Goal: Task Accomplishment & Management: Manage account settings

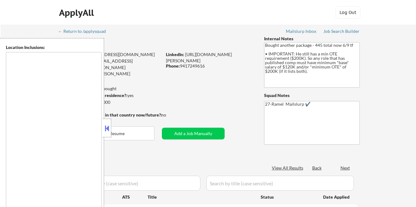
type textarea "remote"
select select ""pending""
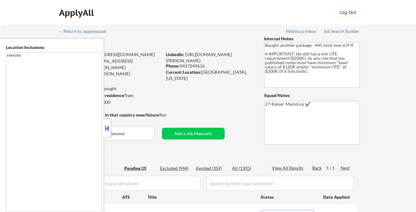
click at [106, 126] on button at bounding box center [106, 128] width 7 height 9
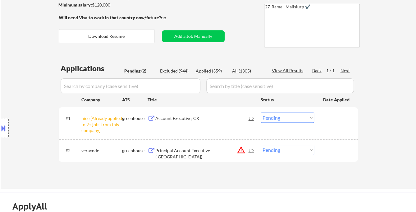
scroll to position [103, 0]
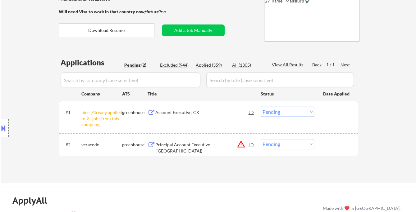
click at [284, 112] on select "Choose an option... Pending Applied Excluded (Questions) Excluded (Expired) Exc…" at bounding box center [287, 112] width 53 height 10
click at [261, 107] on select "Choose an option... Pending Applied Excluded (Questions) Excluded (Expired) Exc…" at bounding box center [287, 112] width 53 height 10
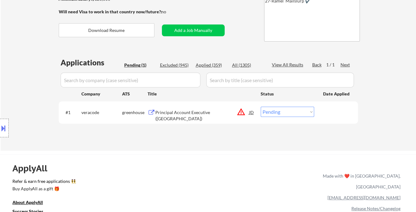
click at [25, 87] on div "Location Inclusions: remote" at bounding box center [55, 128] width 111 height 180
click at [209, 114] on div "Principal Account Executive (Pacific Northwest)" at bounding box center [202, 116] width 94 height 12
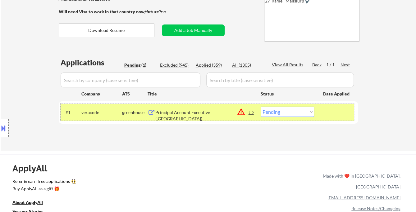
drag, startPoint x: 316, startPoint y: 111, endPoint x: 311, endPoint y: 112, distance: 5.0
click at [316, 111] on div "#1 veracode greenhouse Principal Account Executive (Pacific Northwest) JD warni…" at bounding box center [207, 112] width 293 height 17
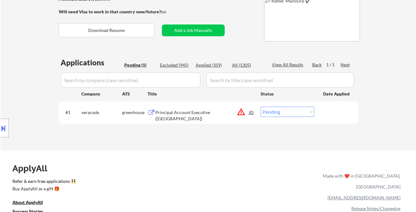
click at [308, 112] on select "Choose an option... Pending Applied Excluded (Questions) Excluded (Expired) Exc…" at bounding box center [287, 112] width 53 height 10
select select ""excluded__location_""
click at [261, 107] on select "Choose an option... Pending Applied Excluded (Questions) Excluded (Expired) Exc…" at bounding box center [287, 112] width 53 height 10
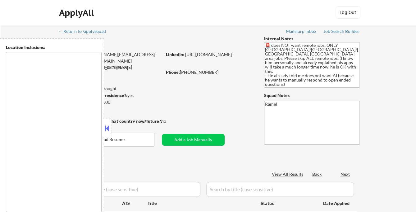
select select ""pending""
type textarea "[GEOGRAPHIC_DATA], [GEOGRAPHIC_DATA] [GEOGRAPHIC_DATA], [GEOGRAPHIC_DATA] [GEOG…"
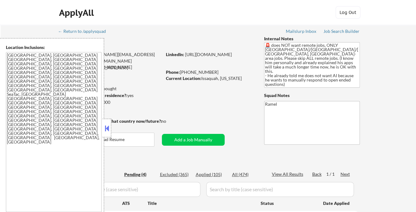
click at [106, 124] on button at bounding box center [106, 128] width 7 height 9
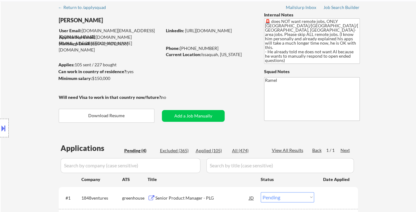
scroll to position [34, 0]
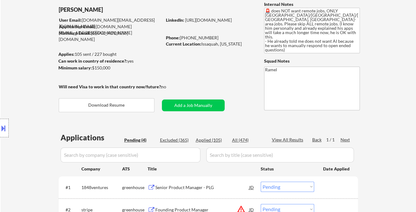
click at [39, 65] on div "Location Inclusions: [GEOGRAPHIC_DATA], [GEOGRAPHIC_DATA] [GEOGRAPHIC_DATA], [G…" at bounding box center [55, 128] width 111 height 180
click at [26, 51] on div "Location Inclusions: [GEOGRAPHIC_DATA], [GEOGRAPHIC_DATA] [GEOGRAPHIC_DATA], [G…" at bounding box center [55, 128] width 111 height 180
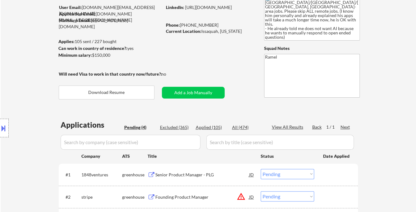
scroll to position [69, 0]
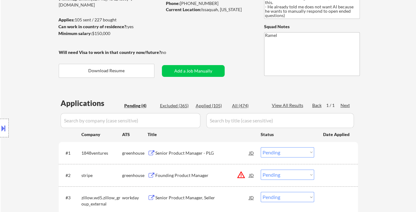
click at [194, 153] on div "Senior Product Manager - PLG" at bounding box center [202, 153] width 94 height 6
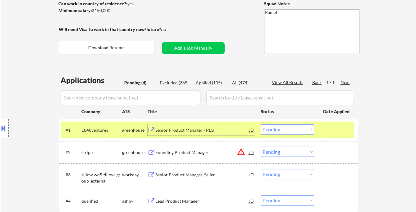
scroll to position [138, 0]
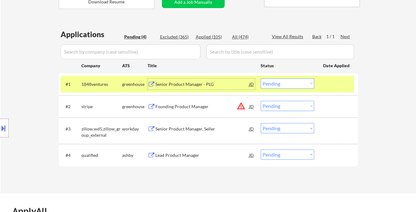
drag, startPoint x: 293, startPoint y: 83, endPoint x: 296, endPoint y: 87, distance: 5.3
click at [293, 83] on select "Choose an option... Pending Applied Excluded (Questions) Excluded (Expired) Exc…" at bounding box center [287, 84] width 53 height 10
click at [261, 79] on select "Choose an option... Pending Applied Excluded (Questions) Excluded (Expired) Exc…" at bounding box center [287, 84] width 53 height 10
click at [180, 109] on div "Founding Product Manager" at bounding box center [202, 107] width 94 height 6
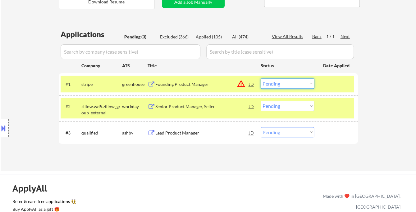
click at [274, 86] on select "Choose an option... Pending Applied Excluded (Questions) Excluded (Expired) Exc…" at bounding box center [287, 84] width 53 height 10
click at [261, 79] on select "Choose an option... Pending Applied Excluded (Questions) Excluded (Expired) Exc…" at bounding box center [287, 84] width 53 height 10
click at [209, 108] on div "Senior Product Manager, Seller" at bounding box center [202, 107] width 94 height 6
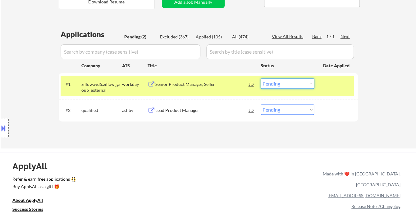
drag, startPoint x: 279, startPoint y: 84, endPoint x: 279, endPoint y: 88, distance: 4.1
click at [279, 84] on select "Choose an option... Pending Applied Excluded (Questions) Excluded (Expired) Exc…" at bounding box center [287, 84] width 53 height 10
click at [261, 79] on select "Choose an option... Pending Applied Excluded (Questions) Excluded (Expired) Exc…" at bounding box center [287, 84] width 53 height 10
click at [166, 111] on div "Lead Product Manager" at bounding box center [202, 110] width 94 height 6
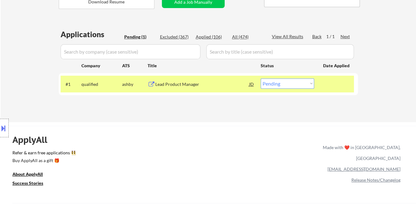
click at [284, 85] on select "Choose an option... Pending Applied Excluded (Questions) Excluded (Expired) Exc…" at bounding box center [287, 84] width 53 height 10
click at [261, 79] on select "Choose an option... Pending Applied Excluded (Questions) Excluded (Expired) Exc…" at bounding box center [287, 84] width 53 height 10
click at [292, 83] on select "Choose an option... Pending Applied Excluded (Questions) Excluded (Expired) Exc…" at bounding box center [287, 84] width 53 height 10
select select ""excluded__location_""
click at [261, 79] on select "Choose an option... Pending Applied Excluded (Questions) Excluded (Expired) Exc…" at bounding box center [287, 84] width 53 height 10
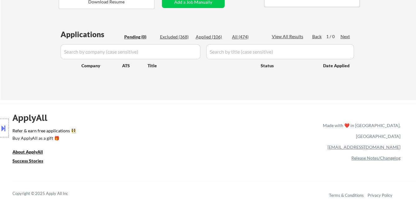
click at [238, 124] on div "ApplyAll Refer & earn free applications 👯‍♀️ Buy ApplyAll as a gift 🎁 About App…" at bounding box center [208, 157] width 416 height 98
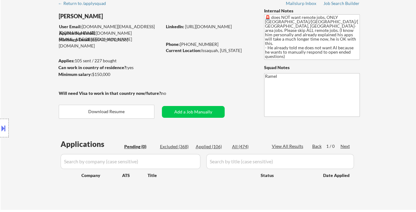
scroll to position [0, 0]
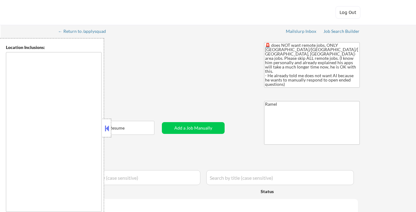
type textarea "[GEOGRAPHIC_DATA], [GEOGRAPHIC_DATA] [GEOGRAPHIC_DATA], [GEOGRAPHIC_DATA] [GEOG…"
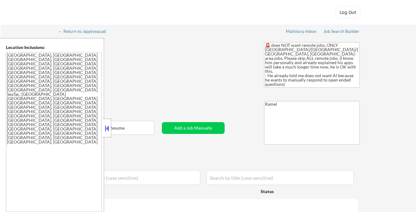
select select ""pending""
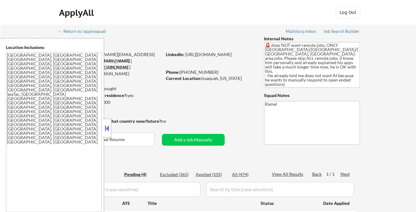
click at [217, 176] on div "Applied (105)" at bounding box center [211, 175] width 31 height 6
click at [105, 127] on button at bounding box center [106, 128] width 7 height 9
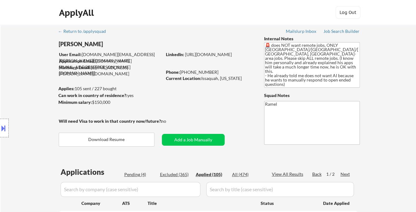
select select ""applied""
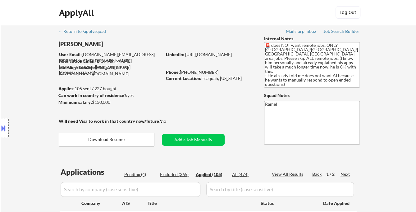
select select ""applied""
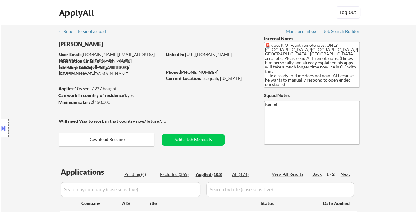
select select ""applied""
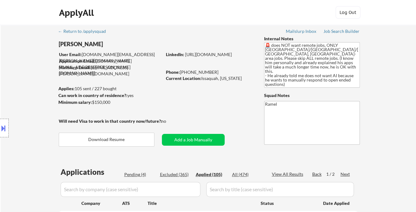
select select ""applied""
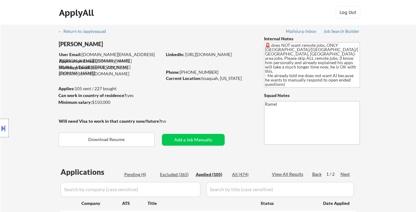
select select ""applied""
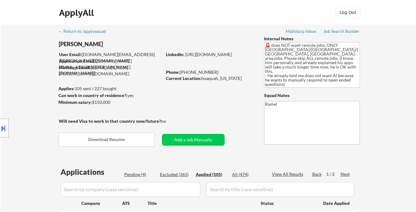
select select ""applied""
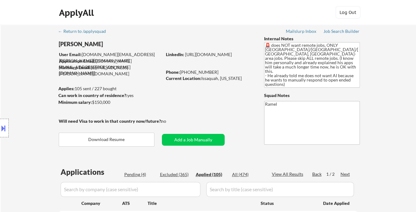
select select ""applied""
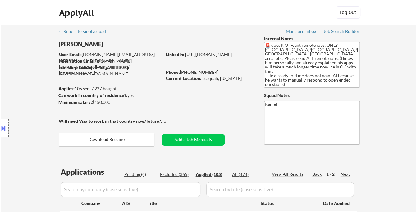
select select ""applied""
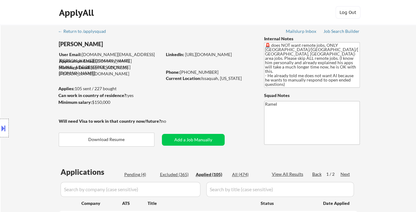
select select ""applied""
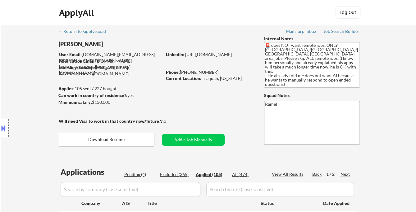
select select ""applied""
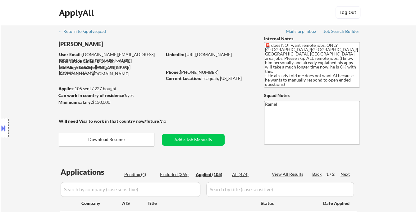
select select ""applied""
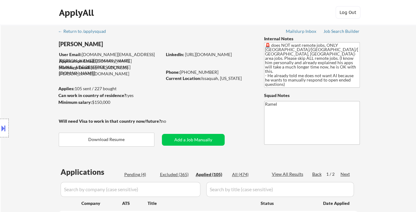
select select ""applied""
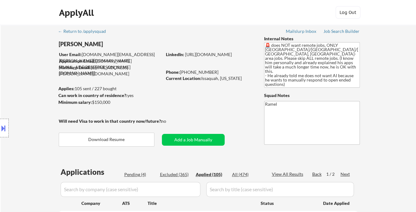
select select ""applied""
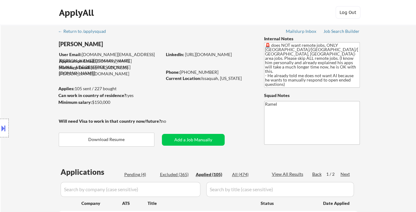
select select ""applied""
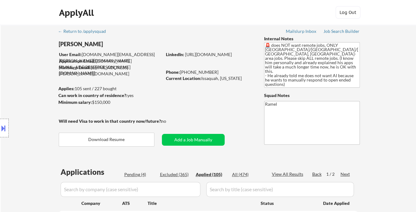
select select ""applied""
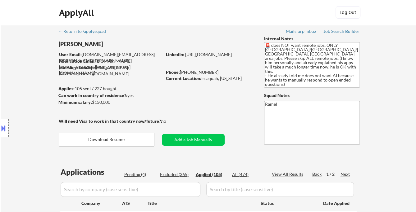
select select ""applied""
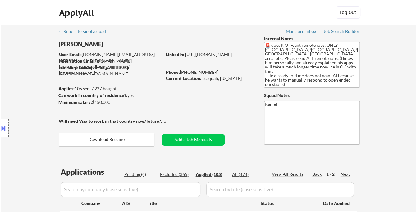
select select ""applied""
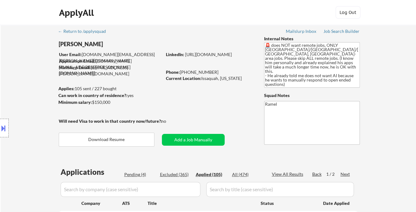
select select ""applied""
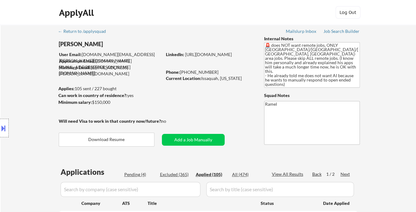
select select ""applied""
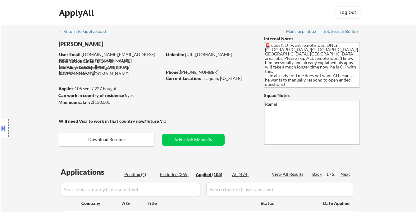
select select ""applied""
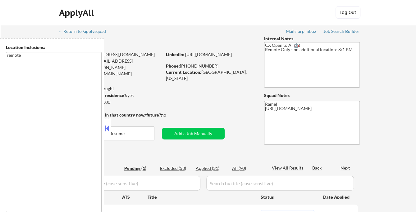
click at [107, 127] on button at bounding box center [106, 128] width 7 height 9
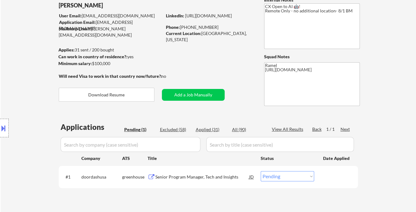
scroll to position [34, 0]
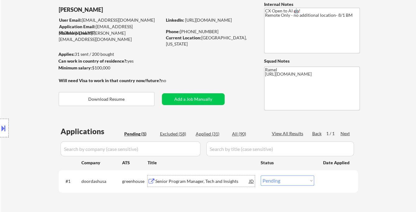
click at [189, 184] on div "Senior Program Manager, Tech and Insights" at bounding box center [202, 182] width 94 height 6
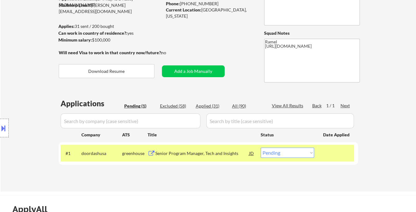
scroll to position [103, 0]
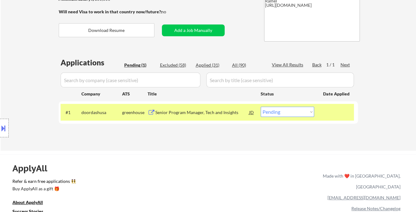
drag, startPoint x: 283, startPoint y: 112, endPoint x: 283, endPoint y: 116, distance: 3.8
click at [283, 112] on select "Choose an option... Pending Applied Excluded (Questions) Excluded (Expired) Exc…" at bounding box center [287, 112] width 53 height 10
select select ""applied""
click at [261, 107] on select "Choose an option... Pending Applied Excluded (Questions) Excluded (Expired) Exc…" at bounding box center [287, 112] width 53 height 10
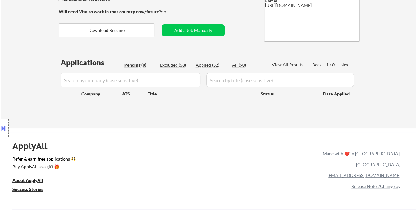
click at [24, 70] on div "Location Inclusions: remote" at bounding box center [55, 128] width 111 height 180
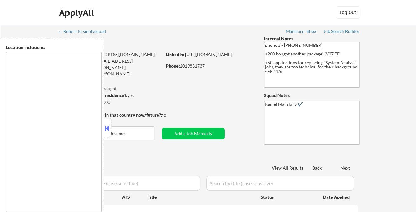
click at [106, 124] on button at bounding box center [106, 128] width 7 height 9
select select ""pending""
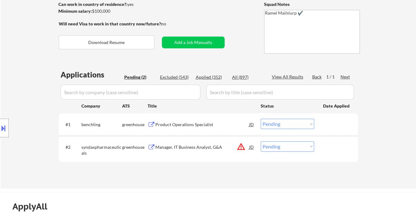
scroll to position [103, 0]
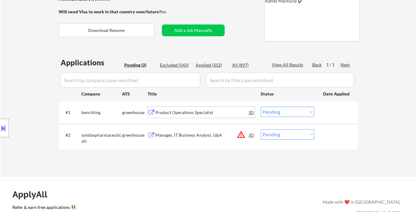
click at [184, 114] on div "Product Operations Specialist" at bounding box center [202, 113] width 94 height 6
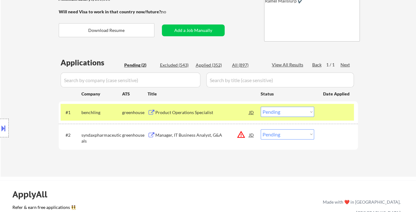
click at [6, 133] on button at bounding box center [3, 128] width 7 height 10
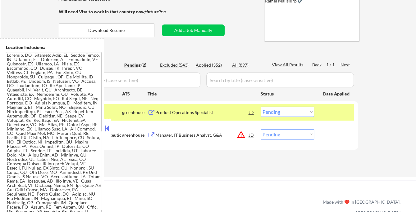
click at [107, 129] on button at bounding box center [106, 128] width 7 height 9
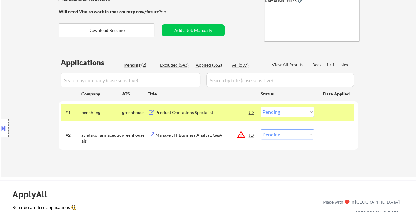
click at [273, 114] on select "Choose an option... Pending Applied Excluded (Questions) Excluded (Expired) Exc…" at bounding box center [287, 112] width 53 height 10
click at [261, 107] on select "Choose an option... Pending Applied Excluded (Questions) Excluded (Expired) Exc…" at bounding box center [287, 112] width 53 height 10
click at [211, 132] on div "Manager, IT Business Analyst, G&A" at bounding box center [202, 135] width 94 height 6
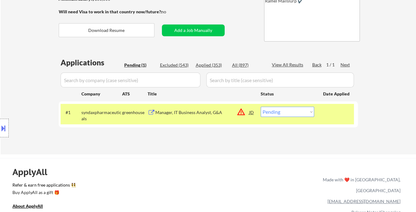
click at [298, 113] on select "Choose an option... Pending Applied Excluded (Questions) Excluded (Expired) Exc…" at bounding box center [287, 112] width 53 height 10
select select ""excluded__expired_""
click at [261, 107] on select "Choose an option... Pending Applied Excluded (Questions) Excluded (Expired) Exc…" at bounding box center [287, 112] width 53 height 10
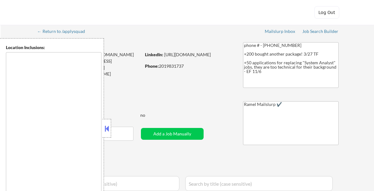
type textarea "[GEOGRAPHIC_DATA], [GEOGRAPHIC_DATA] [GEOGRAPHIC_DATA], [GEOGRAPHIC_DATA] [GEOG…"
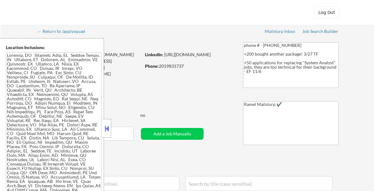
select select ""pending""
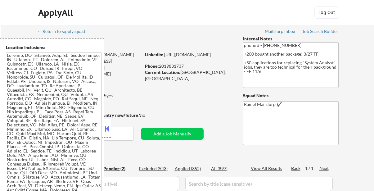
select select ""pending""
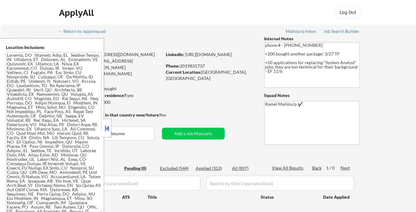
click at [107, 126] on button at bounding box center [106, 128] width 7 height 9
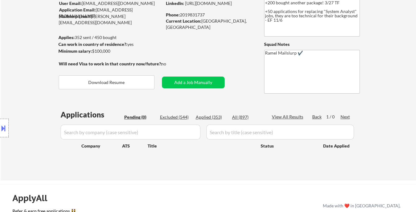
scroll to position [69, 0]
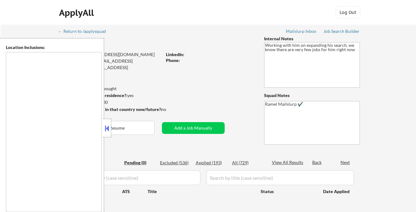
type textarea "Saratoga Springs, NY Ballston Spa, NY Milton, NY Wilton, NY Greenfield, NY Malt…"
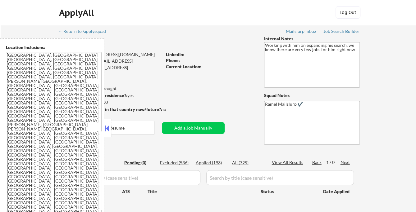
click at [108, 129] on button at bounding box center [106, 128] width 7 height 9
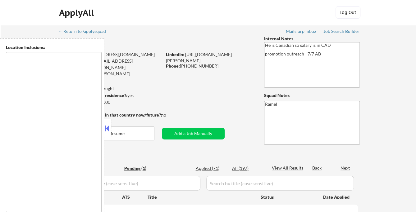
select select ""pending""
type textarea "remote"
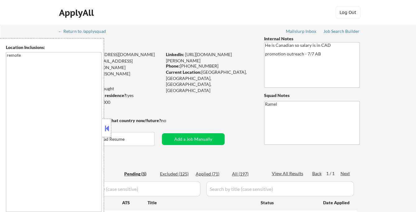
click at [107, 125] on button at bounding box center [106, 128] width 7 height 9
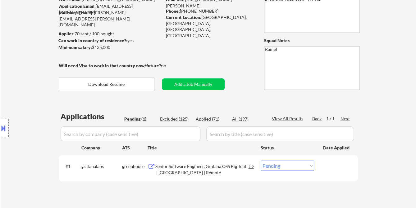
scroll to position [69, 0]
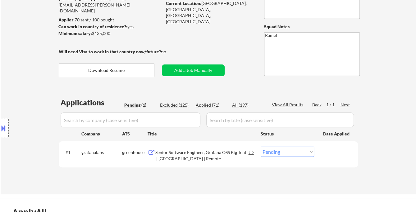
click at [28, 79] on div "Location Inclusions: remote" at bounding box center [55, 128] width 111 height 180
click at [183, 158] on div "Senior Software Engineer, Grafana OSS Big Tent | Canada | Remote" at bounding box center [202, 156] width 94 height 12
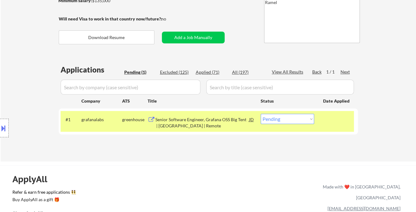
scroll to position [103, 0]
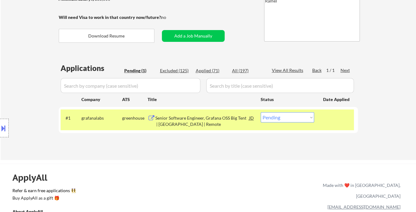
click at [292, 117] on select "Choose an option... Pending Applied Excluded (Questions) Excluded (Expired) Exc…" at bounding box center [287, 117] width 53 height 10
select select ""applied""
click at [261, 112] on select "Choose an option... Pending Applied Excluded (Questions) Excluded (Expired) Exc…" at bounding box center [287, 117] width 53 height 10
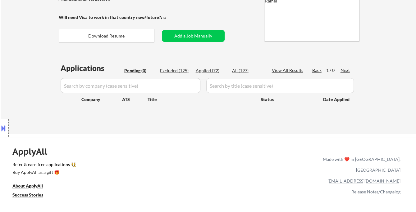
click at [26, 56] on div "Location Inclusions: remote" at bounding box center [55, 128] width 111 height 180
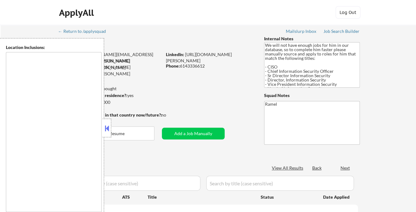
select select ""pending""
type textarea "[GEOGRAPHIC_DATA], [GEOGRAPHIC_DATA] [GEOGRAPHIC_DATA], [GEOGRAPHIC_DATA] [GEOG…"
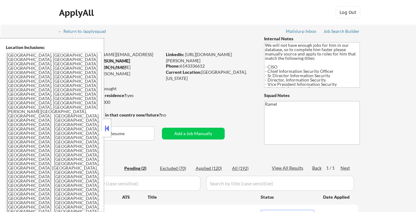
click at [104, 128] on button at bounding box center [106, 128] width 7 height 9
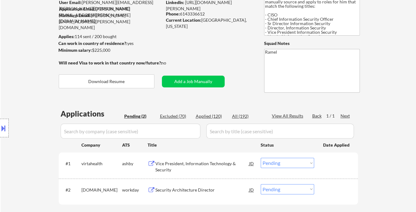
scroll to position [69, 0]
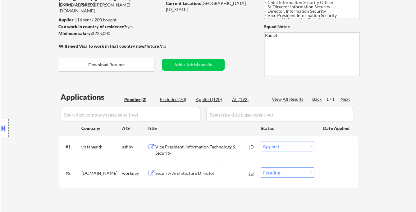
select select ""pending""
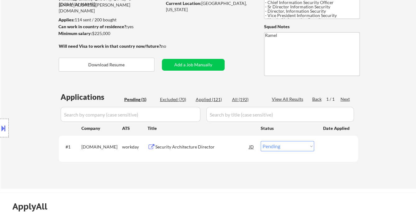
click at [211, 100] on div "Applied (121)" at bounding box center [211, 100] width 31 height 6
click at [212, 98] on div "Applied (121)" at bounding box center [211, 100] width 31 height 6
select select ""applied""
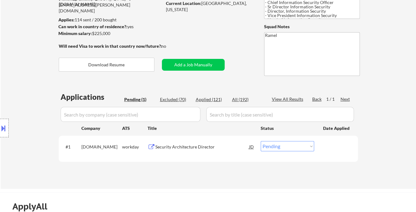
select select ""applied""
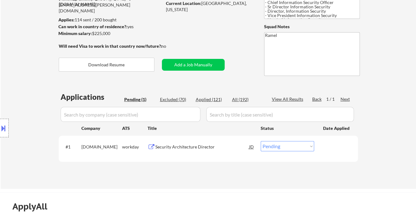
select select ""applied""
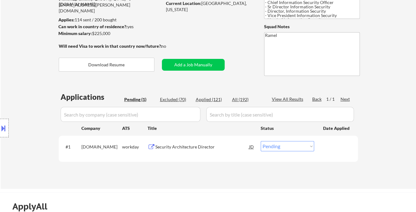
select select ""applied""
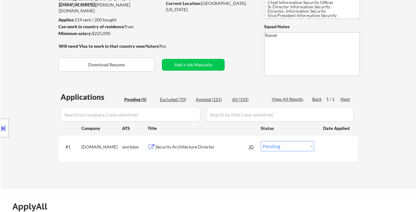
select select ""applied""
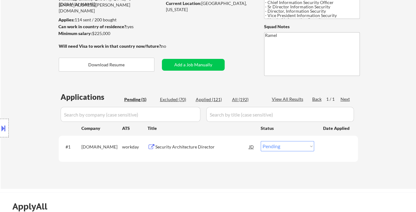
select select ""applied""
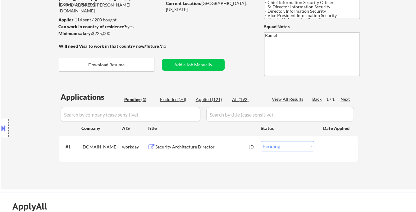
select select ""applied""
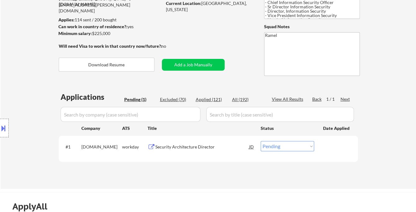
select select ""applied""
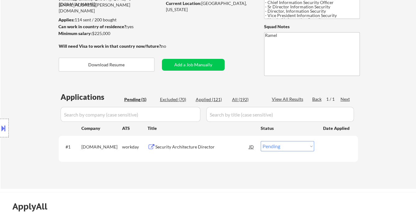
select select ""applied""
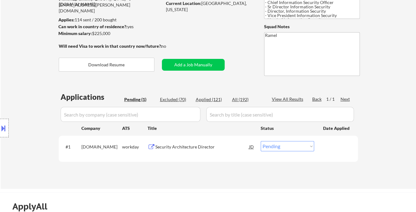
select select ""applied""
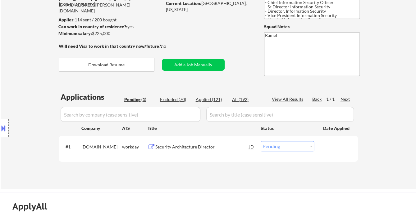
select select ""applied""
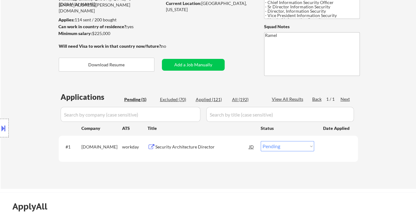
select select ""applied""
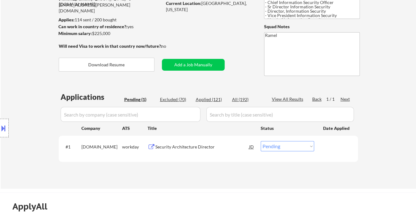
select select ""applied""
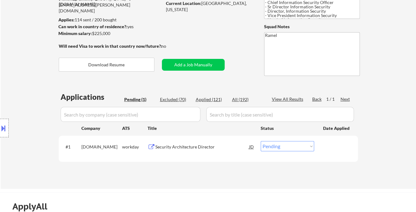
select select ""applied""
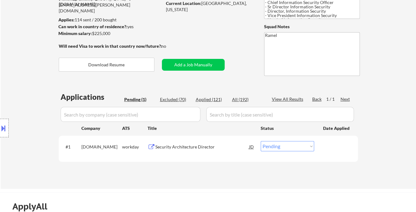
select select ""applied""
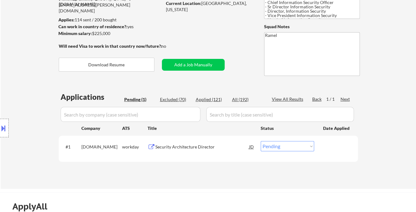
select select ""applied""
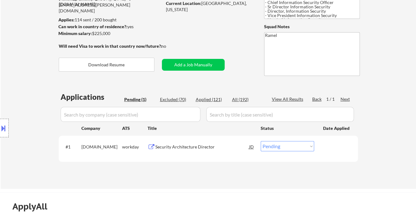
select select ""applied""
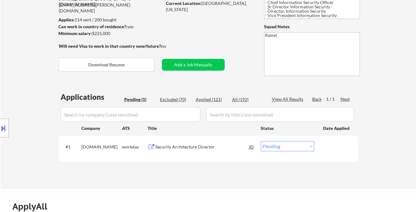
select select ""applied""
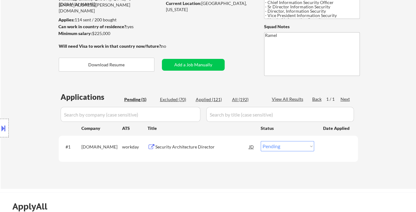
select select ""applied""
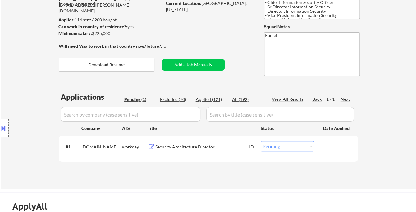
select select ""applied""
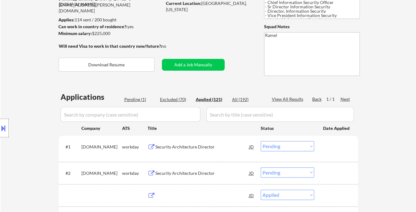
select select ""applied""
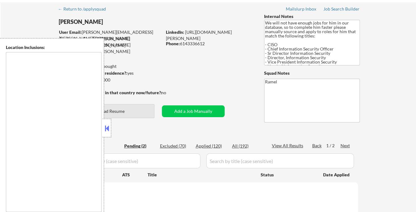
type textarea "[GEOGRAPHIC_DATA], [GEOGRAPHIC_DATA] [GEOGRAPHIC_DATA], [GEOGRAPHIC_DATA] [GEOG…"
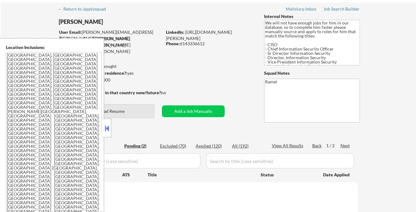
scroll to position [34, 0]
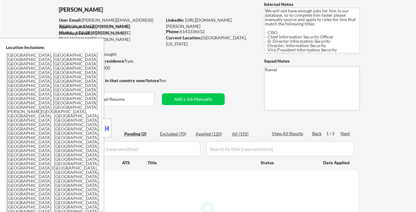
click at [103, 127] on button at bounding box center [106, 128] width 7 height 9
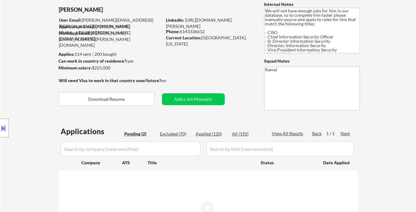
select select ""pending""
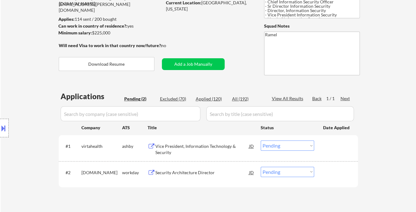
scroll to position [103, 0]
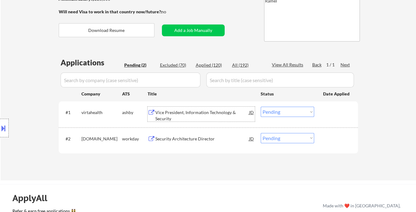
click at [184, 114] on div "Vice President, Information Technology & Security" at bounding box center [202, 116] width 94 height 12
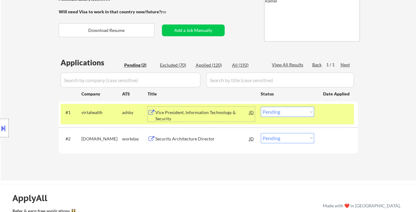
click at [293, 113] on select "Choose an option... Pending Applied Excluded (Questions) Excluded (Expired) Exc…" at bounding box center [287, 112] width 53 height 10
click at [261, 107] on select "Choose an option... Pending Applied Excluded (Questions) Excluded (Expired) Exc…" at bounding box center [287, 112] width 53 height 10
click at [197, 139] on div "Security Architecture Director" at bounding box center [202, 139] width 94 height 6
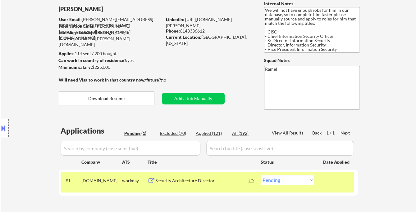
scroll to position [34, 0]
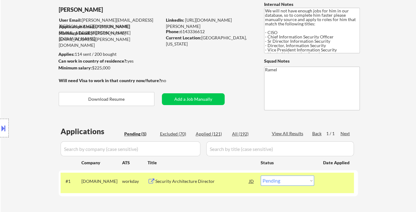
click at [191, 29] on div "Phone: 6143336612" at bounding box center [210, 32] width 88 height 6
copy div "6143336612"
click at [252, 182] on div "JD" at bounding box center [251, 181] width 6 height 11
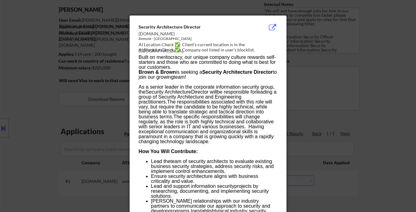
click at [396, 150] on div at bounding box center [208, 106] width 416 height 212
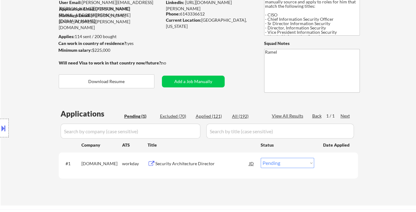
scroll to position [69, 0]
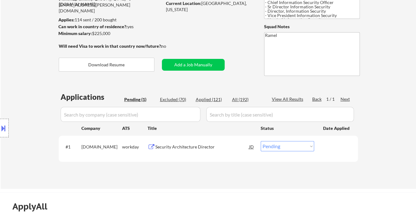
click at [267, 147] on select "Choose an option... Pending Applied Excluded (Questions) Excluded (Expired) Exc…" at bounding box center [287, 146] width 53 height 10
select select ""applied""
click at [261, 141] on select "Choose an option... Pending Applied Excluded (Questions) Excluded (Expired) Exc…" at bounding box center [287, 146] width 53 height 10
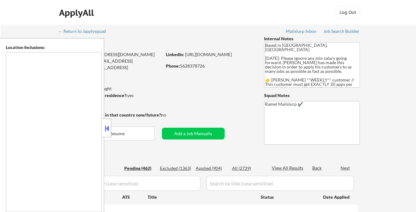
type textarea "[GEOGRAPHIC_DATA], [GEOGRAPHIC_DATA] [GEOGRAPHIC_DATA], [GEOGRAPHIC_DATA] [GEOG…"
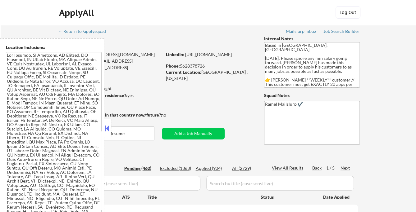
select select ""pending""
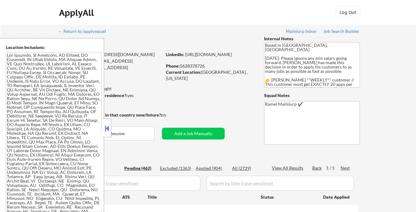
select select ""pending""
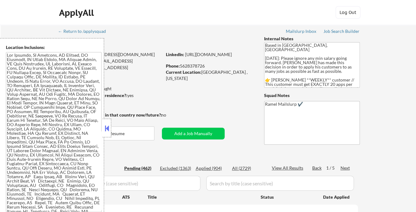
select select ""pending""
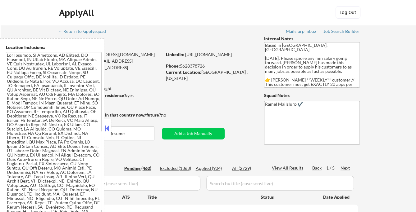
select select ""pending""
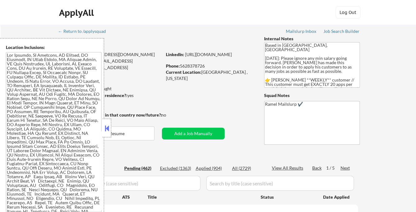
select select ""pending""
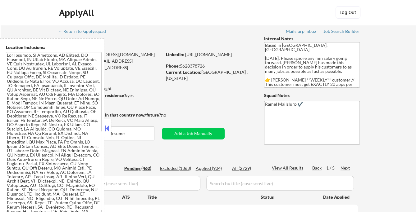
select select ""pending""
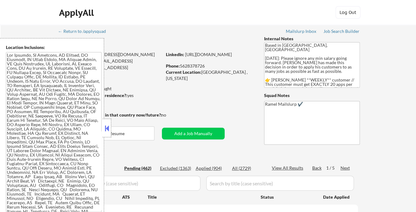
select select ""pending""
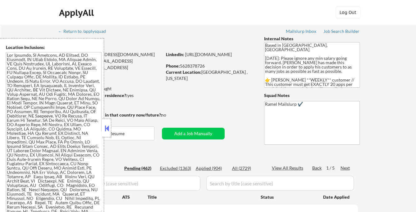
select select ""pending""
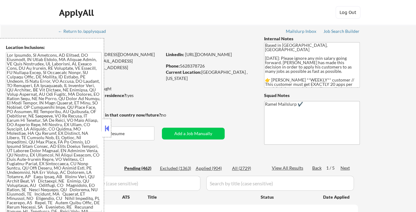
select select ""pending""
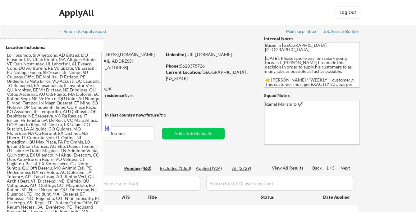
select select ""pending""
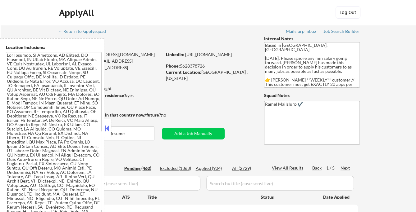
select select ""pending""
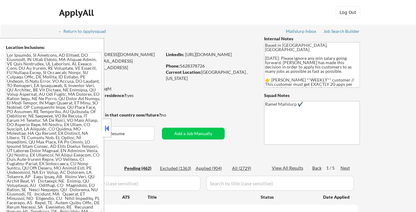
select select ""pending""
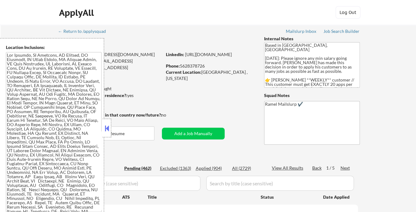
select select ""pending""
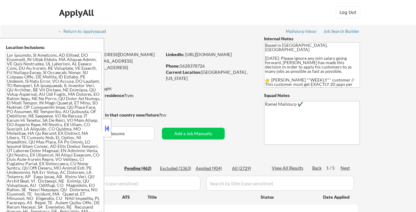
select select ""pending""
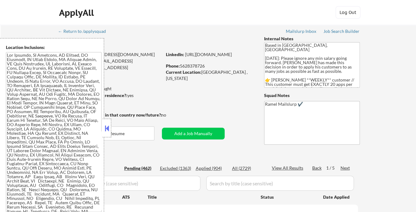
select select ""pending""
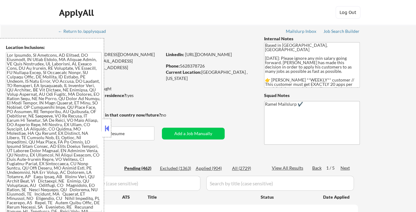
select select ""pending""
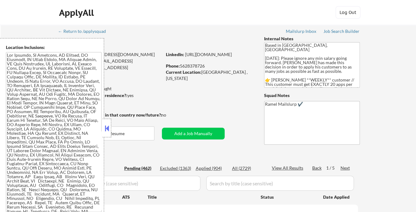
select select ""pending""
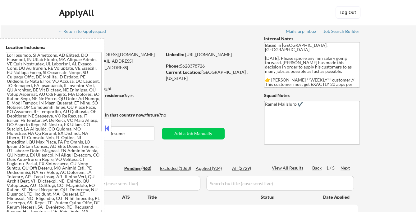
select select ""pending""
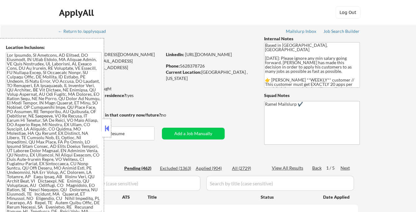
select select ""pending""
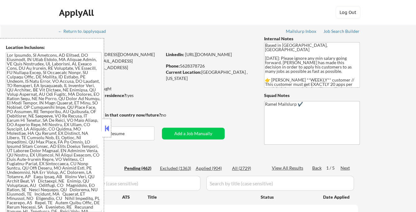
select select ""pending""
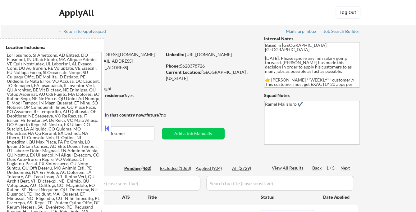
click at [107, 127] on button at bounding box center [106, 128] width 7 height 9
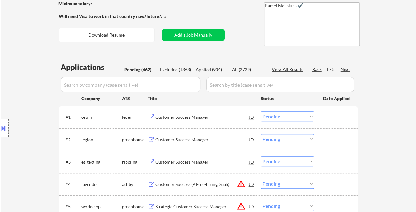
scroll to position [103, 0]
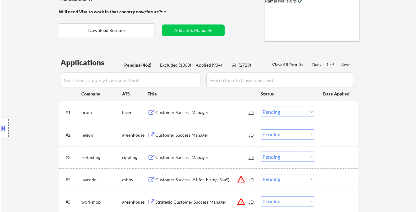
click at [181, 113] on div "Customer Success Manager" at bounding box center [202, 113] width 94 height 6
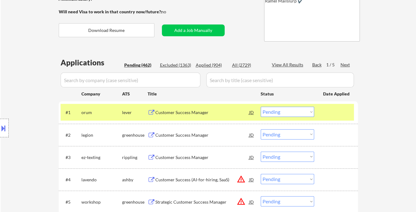
drag, startPoint x: 286, startPoint y: 110, endPoint x: 287, endPoint y: 115, distance: 4.8
click at [286, 110] on select "Choose an option... Pending Applied Excluded (Questions) Excluded (Expired) Exc…" at bounding box center [287, 112] width 53 height 10
click at [261, 107] on select "Choose an option... Pending Applied Excluded (Questions) Excluded (Expired) Exc…" at bounding box center [287, 112] width 53 height 10
click at [209, 134] on div "Customer Success Manager" at bounding box center [202, 135] width 94 height 6
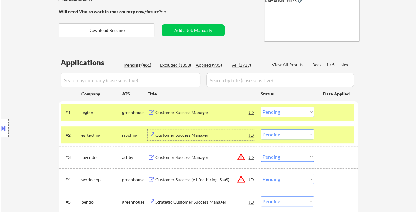
drag, startPoint x: 283, startPoint y: 112, endPoint x: 286, endPoint y: 116, distance: 5.1
click at [283, 112] on select "Choose an option... Pending Applied Excluded (Questions) Excluded (Expired) Exc…" at bounding box center [287, 112] width 53 height 10
click at [261, 107] on select "Choose an option... Pending Applied Excluded (Questions) Excluded (Expired) Exc…" at bounding box center [287, 112] width 53 height 10
click at [202, 134] on div "Customer Success Manager" at bounding box center [202, 135] width 94 height 6
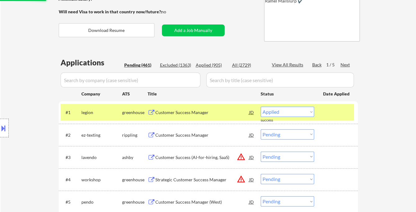
select select ""pending""
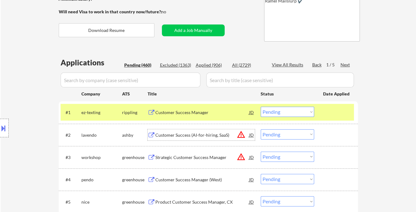
click at [198, 137] on div "Customer Success (AI-for-hiring, SaaS)" at bounding box center [202, 135] width 94 height 6
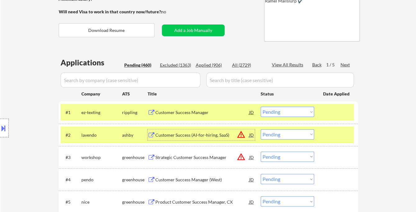
click at [5, 129] on button at bounding box center [3, 128] width 7 height 10
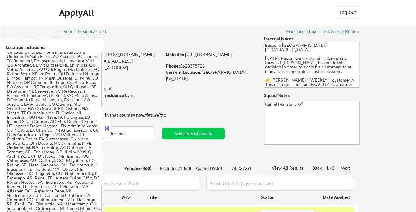
scroll to position [54, 0]
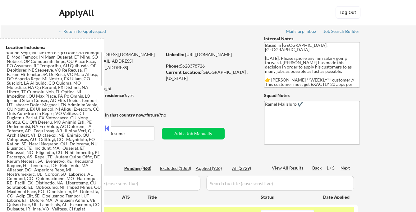
click at [107, 126] on button at bounding box center [106, 128] width 7 height 9
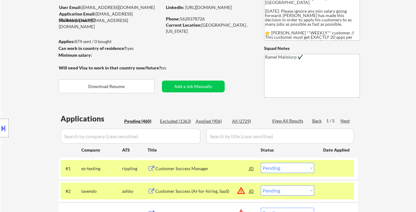
scroll to position [103, 0]
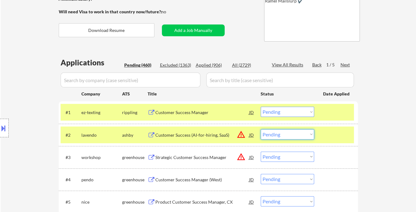
drag, startPoint x: 282, startPoint y: 132, endPoint x: 286, endPoint y: 139, distance: 8.6
click at [282, 132] on select "Choose an option... Pending Applied Excluded (Questions) Excluded (Expired) Exc…" at bounding box center [287, 134] width 53 height 10
click at [261, 129] on select "Choose an option... Pending Applied Excluded (Questions) Excluded (Expired) Exc…" at bounding box center [287, 134] width 53 height 10
click at [206, 158] on div "Strategic Customer Success Manager" at bounding box center [202, 158] width 94 height 6
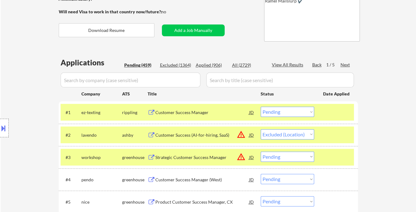
select select ""pending""
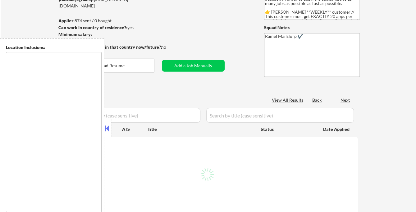
scroll to position [69, 0]
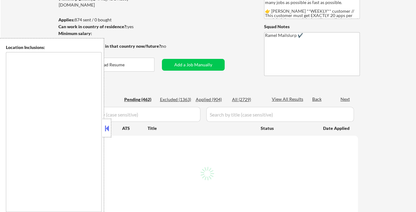
click at [207, 101] on div "Applied (904)" at bounding box center [211, 100] width 31 height 6
type textarea "[GEOGRAPHIC_DATA], [GEOGRAPHIC_DATA] [GEOGRAPHIC_DATA], [GEOGRAPHIC_DATA] [GEOG…"
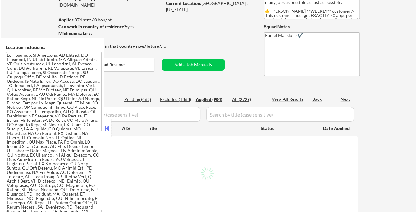
click at [107, 131] on button at bounding box center [106, 128] width 7 height 9
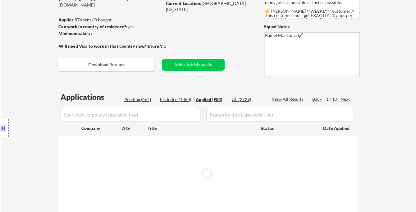
select select ""applied""
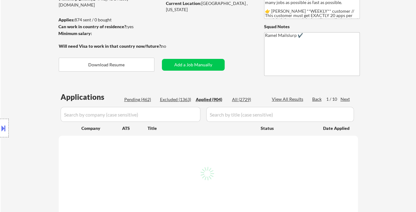
select select ""applied""
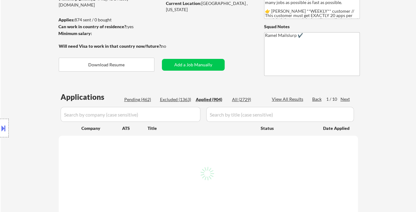
select select ""applied""
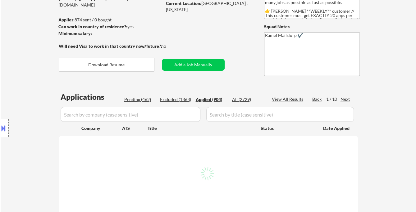
select select ""applied""
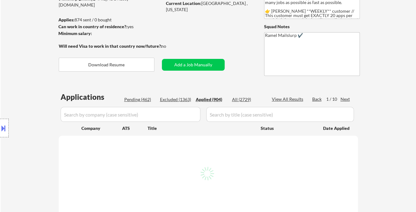
select select ""applied""
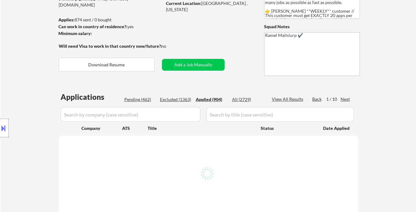
select select ""applied""
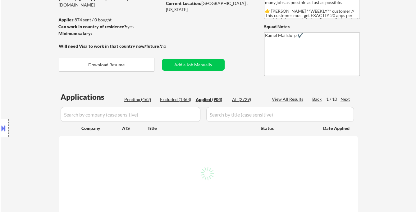
select select ""applied""
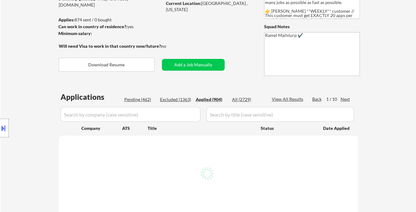
select select ""applied""
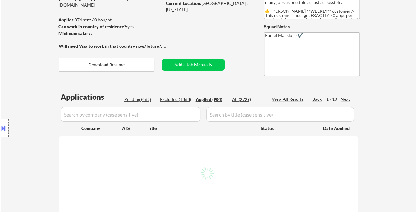
select select ""applied""
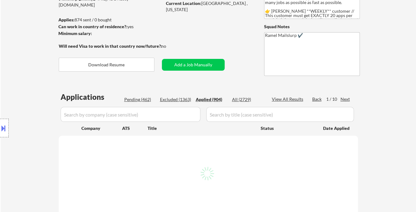
select select ""applied""
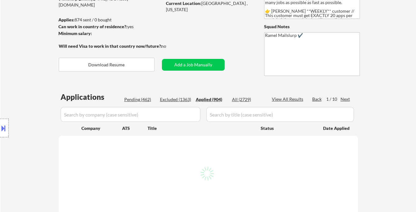
select select ""applied""
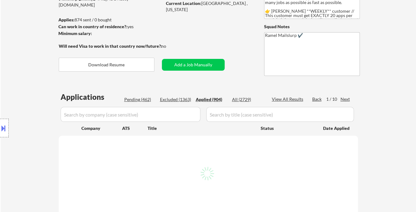
select select ""applied""
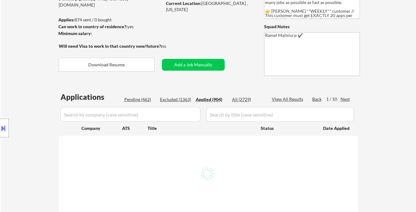
select select ""applied""
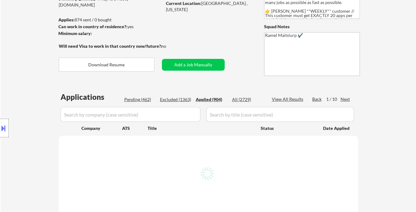
select select ""applied""
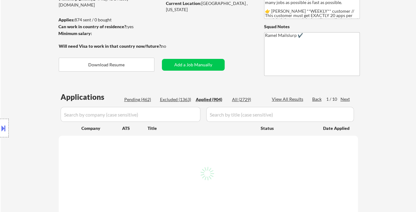
select select ""applied""
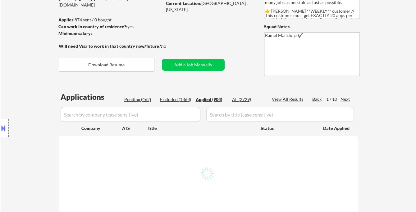
select select ""applied""
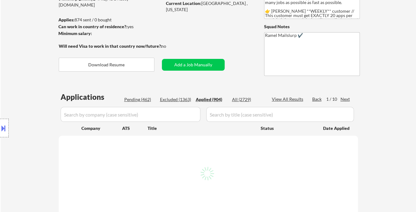
select select ""applied""
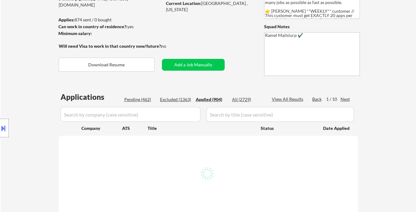
select select ""applied""
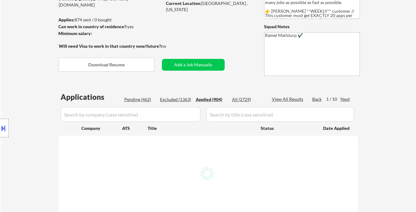
select select ""applied""
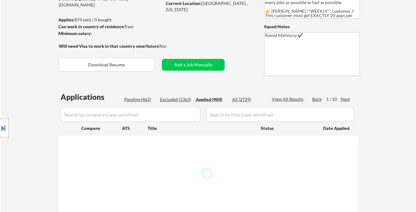
select select ""applied""
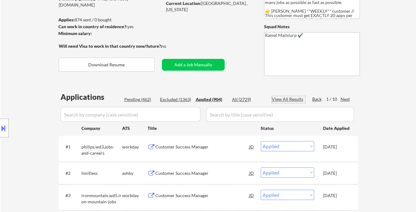
click at [294, 99] on div "View All Results" at bounding box center [288, 99] width 33 height 6
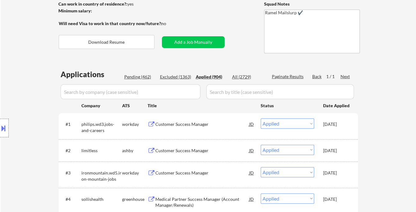
scroll to position [103, 0]
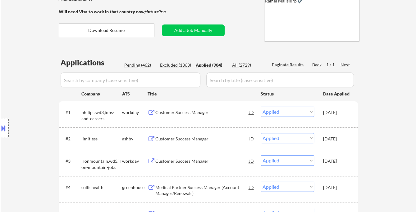
select select ""applied""
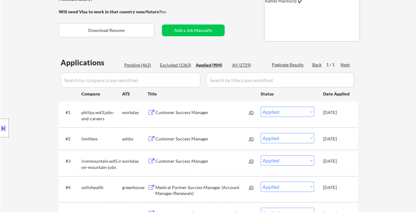
select select ""applied""
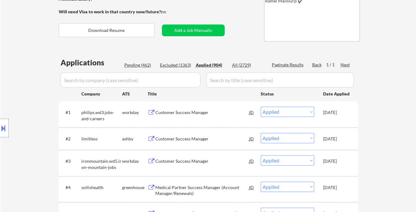
select select ""applied""
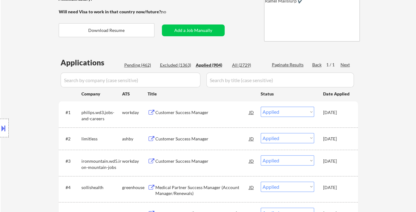
select select ""applied""
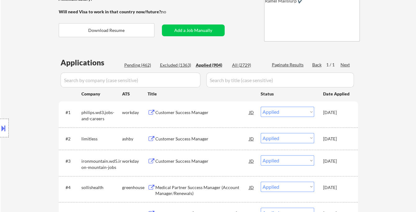
select select ""applied""
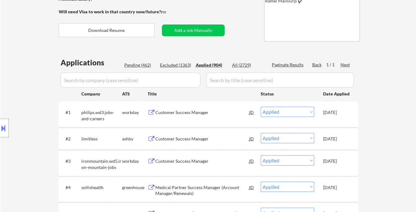
select select ""applied""
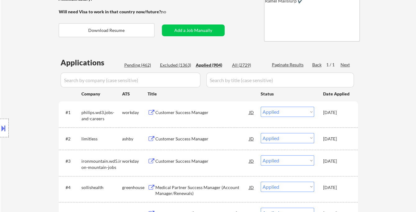
select select ""applied""
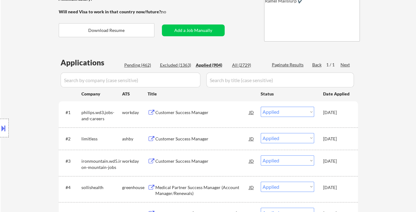
select select ""applied""
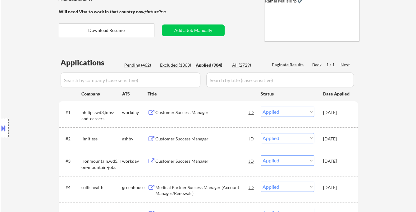
select select ""applied""
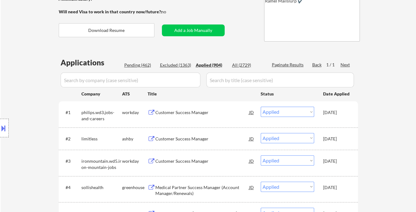
select select ""applied""
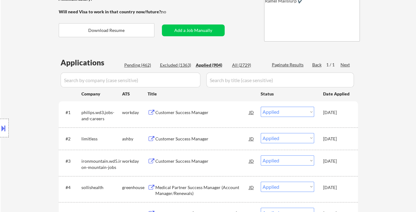
select select ""applied""
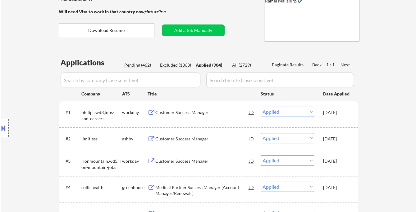
select select ""applied""
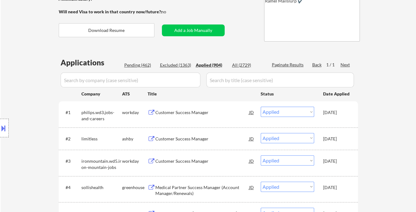
select select ""applied""
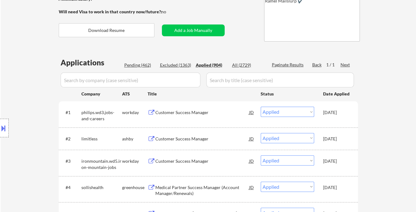
select select ""applied""
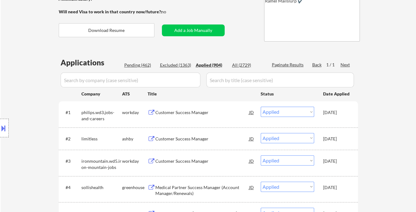
select select ""applied""
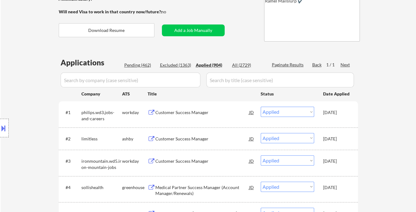
select select ""applied""
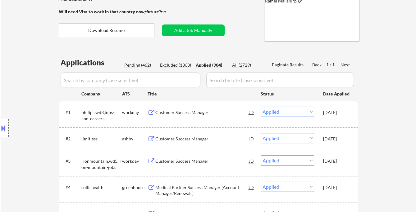
select select ""applied""
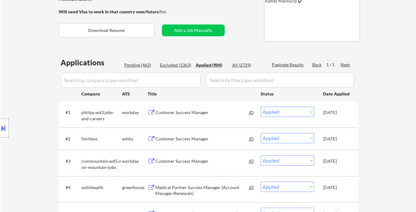
select select ""applied""
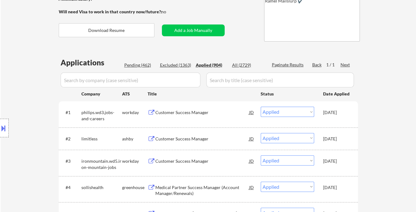
select select ""applied""
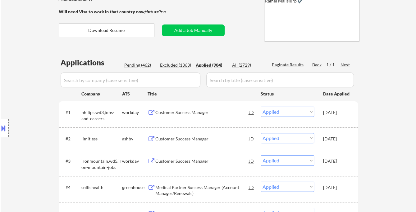
select select ""applied""
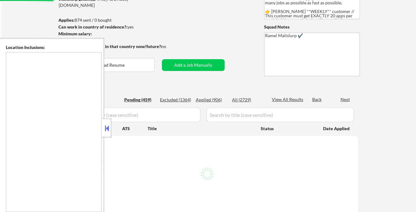
scroll to position [69, 0]
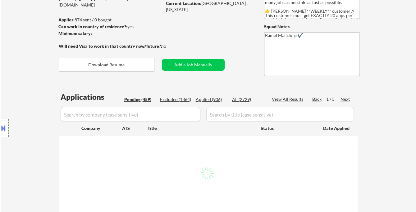
select select ""pending""
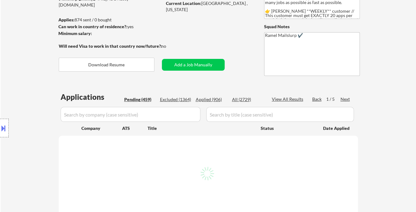
select select ""pending""
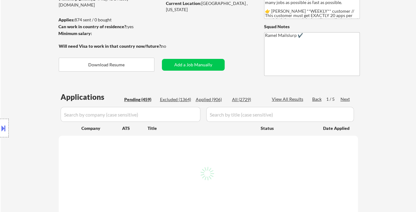
select select ""pending""
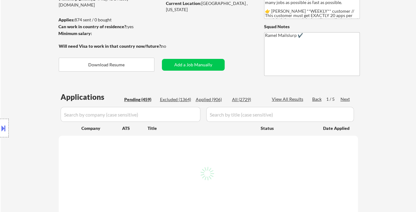
select select ""pending""
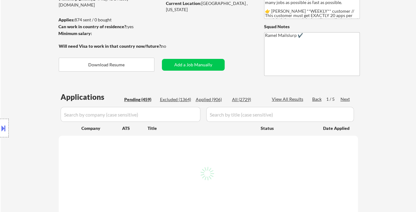
select select ""pending""
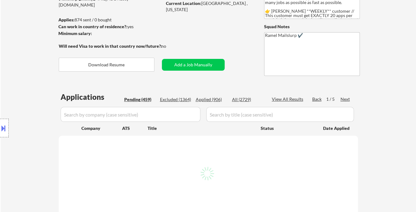
select select ""pending""
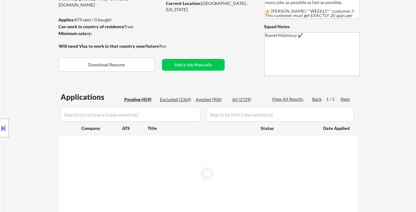
select select ""pending""
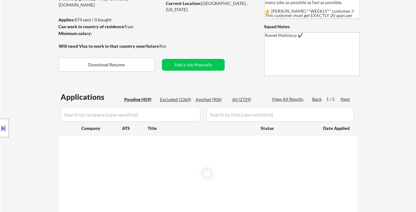
select select ""pending""
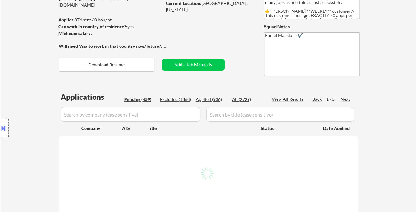
select select ""pending""
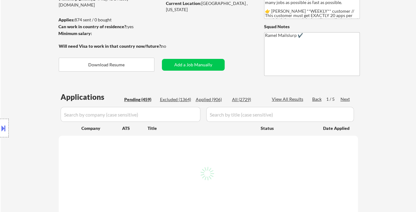
select select ""pending""
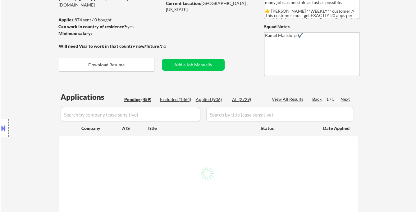
select select ""pending""
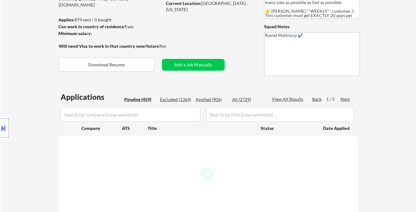
select select ""pending""
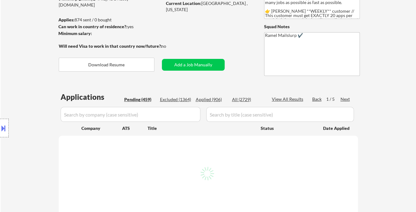
select select ""pending""
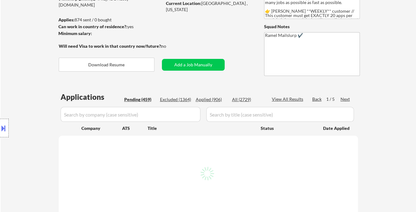
select select ""pending""
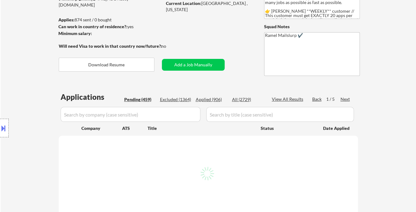
select select ""pending""
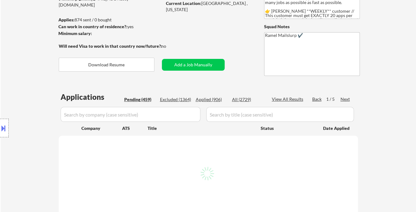
select select ""pending""
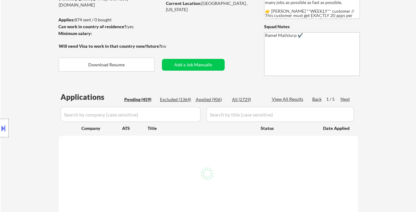
select select ""pending""
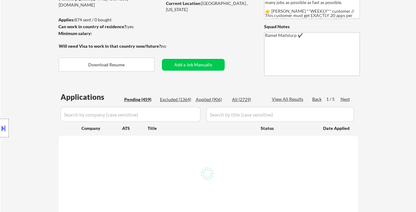
select select ""pending""
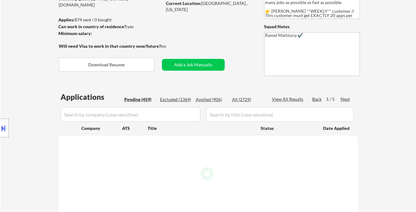
select select ""pending""
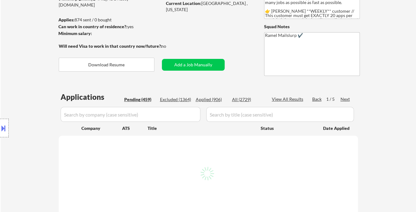
select select ""pending""
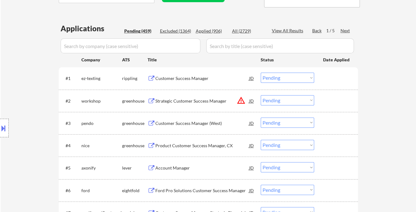
scroll to position [138, 0]
click at [184, 144] on div "Product Customer Success Manager, CX" at bounding box center [202, 146] width 94 height 6
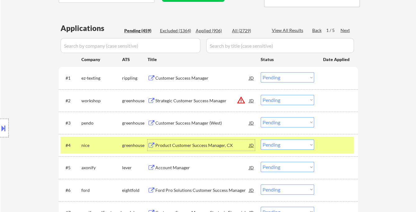
click at [284, 146] on select "Choose an option... Pending Applied Excluded (Questions) Excluded (Expired) Exc…" at bounding box center [287, 145] width 53 height 10
click at [261, 140] on select "Choose an option... Pending Applied Excluded (Questions) Excluded (Expired) Exc…" at bounding box center [287, 145] width 53 height 10
click at [189, 166] on div "Account Manager" at bounding box center [202, 168] width 94 height 6
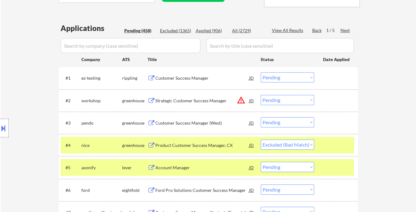
select select ""pending""
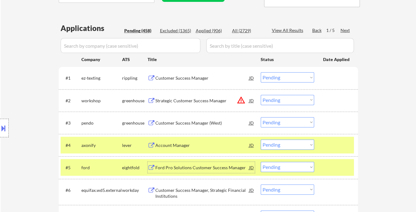
click at [195, 124] on div "Customer Success Manager (West)" at bounding box center [202, 123] width 94 height 6
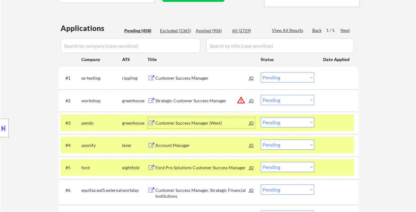
click at [288, 125] on select "Choose an option... Pending Applied Excluded (Questions) Excluded (Expired) Exc…" at bounding box center [287, 122] width 53 height 10
click at [261, 117] on select "Choose an option... Pending Applied Excluded (Questions) Excluded (Expired) Exc…" at bounding box center [287, 122] width 53 height 10
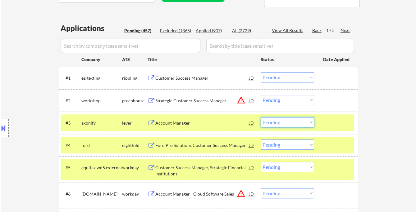
drag, startPoint x: 278, startPoint y: 120, endPoint x: 279, endPoint y: 126, distance: 5.9
click at [278, 120] on select "Choose an option... Pending Applied Excluded (Questions) Excluded (Expired) Exc…" at bounding box center [287, 122] width 53 height 10
click at [261, 117] on select "Choose an option... Pending Applied Excluded (Questions) Excluded (Expired) Exc…" at bounding box center [287, 122] width 53 height 10
select select ""pending""
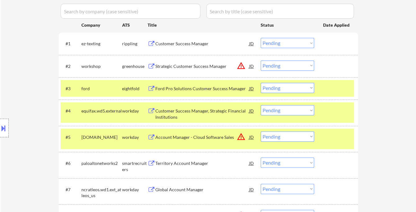
click at [251, 66] on div "JD" at bounding box center [251, 66] width 6 height 11
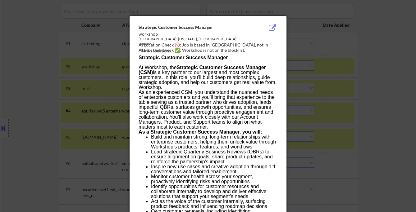
click at [375, 99] on div at bounding box center [208, 106] width 416 height 212
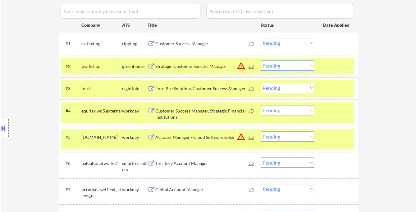
click at [300, 64] on select "Choose an option... Pending Applied Excluded (Questions) Excluded (Expired) Exc…" at bounding box center [287, 66] width 53 height 10
click at [261, 61] on select "Choose an option... Pending Applied Excluded (Questions) Excluded (Expired) Exc…" at bounding box center [287, 66] width 53 height 10
select select ""pending""
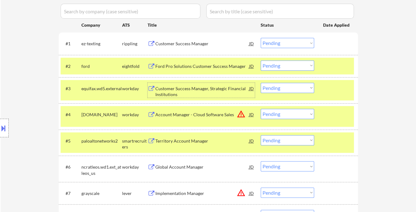
click at [207, 90] on div "Customer Success Manager, Strategic Financial Institutions" at bounding box center [202, 92] width 94 height 12
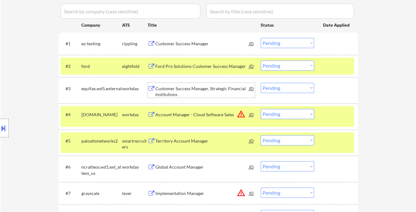
drag, startPoint x: 276, startPoint y: 87, endPoint x: 278, endPoint y: 91, distance: 4.7
click at [276, 87] on select "Choose an option... Pending Applied Excluded (Questions) Excluded (Expired) Exc…" at bounding box center [287, 88] width 53 height 10
click at [261, 83] on select "Choose an option... Pending Applied Excluded (Questions) Excluded (Expired) Exc…" at bounding box center [287, 88] width 53 height 10
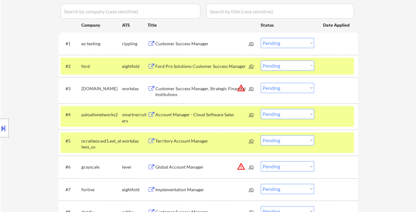
click at [280, 89] on select "Choose an option... Pending Applied Excluded (Questions) Excluded (Expired) Exc…" at bounding box center [287, 88] width 53 height 10
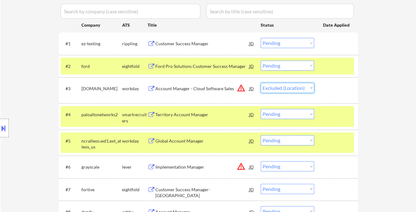
click at [261, 83] on select "Choose an option... Pending Applied Excluded (Questions) Excluded (Expired) Exc…" at bounding box center [287, 88] width 53 height 10
click at [190, 115] on div "Territory Account Manager" at bounding box center [202, 115] width 94 height 6
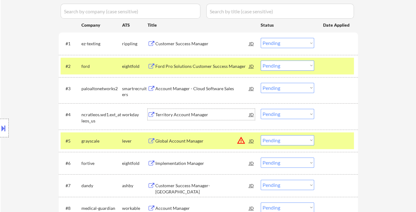
click at [282, 87] on select "Choose an option... Pending Applied Excluded (Questions) Excluded (Expired) Exc…" at bounding box center [287, 88] width 53 height 10
click at [261, 83] on select "Choose an option... Pending Applied Excluded (Questions) Excluded (Expired) Exc…" at bounding box center [287, 88] width 53 height 10
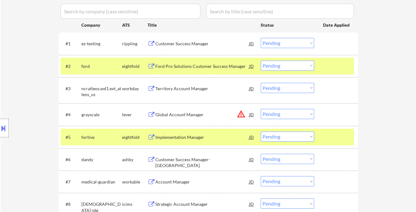
click at [190, 91] on div "Territory Account Manager" at bounding box center [202, 89] width 94 height 6
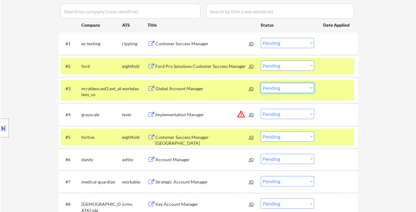
click at [282, 86] on select "Choose an option... Pending Applied Excluded (Questions) Excluded (Expired) Exc…" at bounding box center [287, 88] width 53 height 10
click at [261, 83] on select "Choose an option... Pending Applied Excluded (Questions) Excluded (Expired) Exc…" at bounding box center [287, 88] width 53 height 10
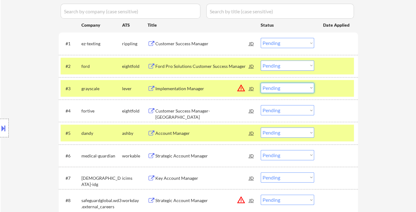
drag, startPoint x: 288, startPoint y: 92, endPoint x: 293, endPoint y: 92, distance: 5.0
click at [288, 92] on select "Choose an option... Pending Applied Excluded (Questions) Excluded (Expired) Exc…" at bounding box center [287, 88] width 53 height 10
click at [261, 83] on select "Choose an option... Pending Applied Excluded (Questions) Excluded (Expired) Exc…" at bounding box center [287, 88] width 53 height 10
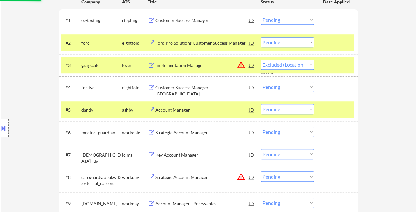
scroll to position [207, 0]
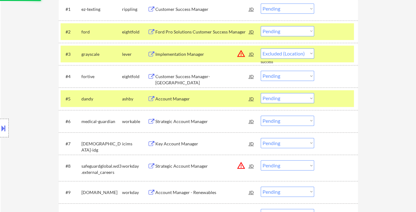
select select ""pending""
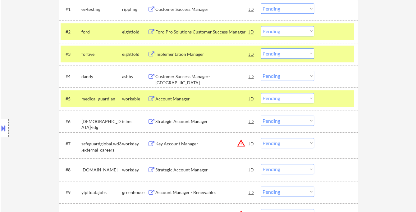
click at [184, 100] on div "Account Manager" at bounding box center [202, 99] width 94 height 6
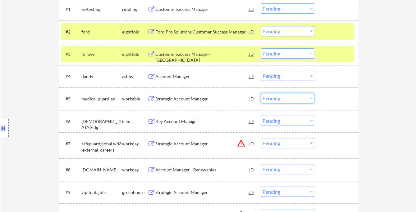
click at [282, 96] on select "Choose an option... Pending Applied Excluded (Questions) Excluded (Expired) Exc…" at bounding box center [287, 98] width 53 height 10
click at [261, 93] on select "Choose an option... Pending Applied Excluded (Questions) Excluded (Expired) Exc…" at bounding box center [287, 98] width 53 height 10
select select ""pending""
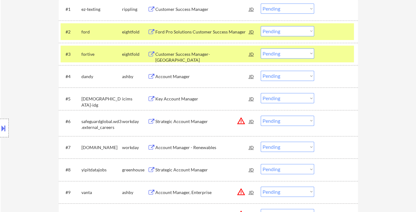
click at [277, 122] on select "Choose an option... Pending Applied Excluded (Questions) Excluded (Expired) Exc…" at bounding box center [287, 121] width 53 height 10
click at [261, 116] on select "Choose an option... Pending Applied Excluded (Questions) Excluded (Expired) Exc…" at bounding box center [287, 121] width 53 height 10
click at [211, 150] on div "Account Manager - Renewables" at bounding box center [202, 148] width 94 height 6
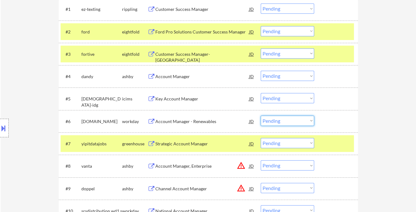
drag, startPoint x: 281, startPoint y: 119, endPoint x: 284, endPoint y: 124, distance: 6.0
click at [281, 119] on select "Choose an option... Pending Applied Excluded (Questions) Excluded (Expired) Exc…" at bounding box center [287, 121] width 53 height 10
click at [261, 116] on select "Choose an option... Pending Applied Excluded (Questions) Excluded (Expired) Exc…" at bounding box center [287, 121] width 53 height 10
click at [176, 139] on div "Strategic Account Manager" at bounding box center [202, 143] width 94 height 11
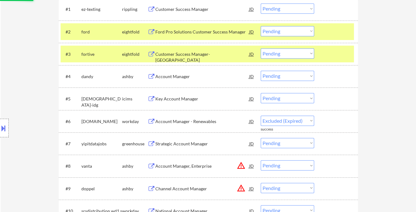
select select ""pending""
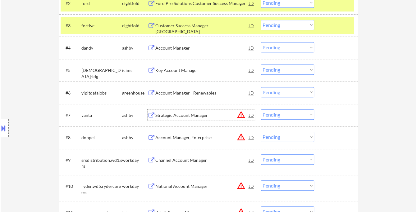
scroll to position [276, 0]
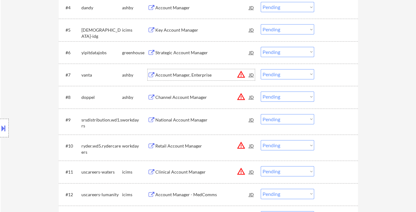
click at [251, 74] on div "JD" at bounding box center [251, 74] width 6 height 11
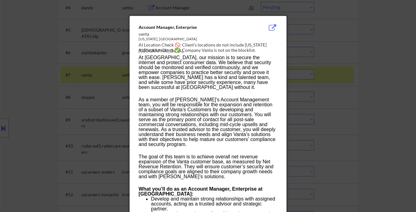
click at [369, 113] on div at bounding box center [208, 106] width 416 height 212
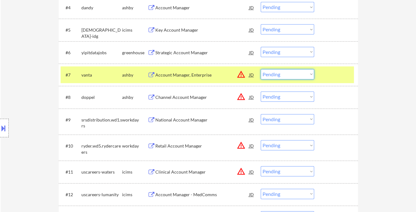
drag, startPoint x: 285, startPoint y: 71, endPoint x: 290, endPoint y: 78, distance: 8.4
click at [285, 71] on select "Choose an option... Pending Applied Excluded (Questions) Excluded (Expired) Exc…" at bounding box center [287, 74] width 53 height 10
click at [261, 69] on select "Choose an option... Pending Applied Excluded (Questions) Excluded (Expired) Exc…" at bounding box center [287, 74] width 53 height 10
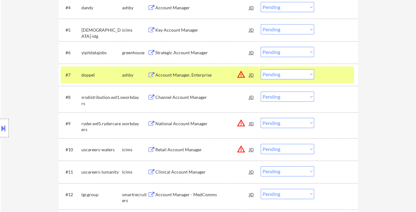
click at [294, 72] on select "Choose an option... Pending Applied Excluded (Questions) Excluded (Expired) Exc…" at bounding box center [287, 74] width 53 height 10
click at [261, 69] on select "Choose an option... Pending Applied Excluded (Questions) Excluded (Expired) Exc…" at bounding box center [287, 74] width 53 height 10
select select ""pending""
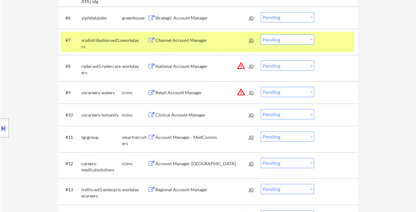
scroll to position [345, 0]
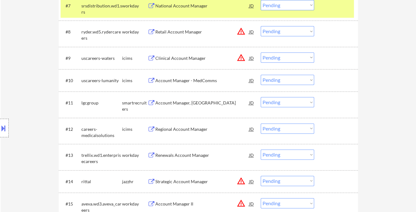
click at [189, 104] on div "Account Manager, Northwest" at bounding box center [202, 103] width 94 height 6
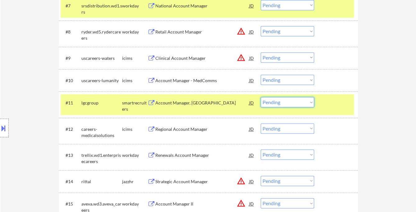
drag, startPoint x: 283, startPoint y: 101, endPoint x: 287, endPoint y: 107, distance: 6.8
click at [283, 101] on select "Choose an option... Pending Applied Excluded (Questions) Excluded (Expired) Exc…" at bounding box center [287, 102] width 53 height 10
click at [261, 97] on select "Choose an option... Pending Applied Excluded (Questions) Excluded (Expired) Exc…" at bounding box center [287, 102] width 53 height 10
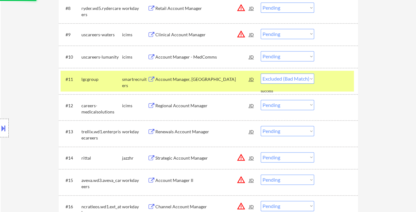
scroll to position [414, 0]
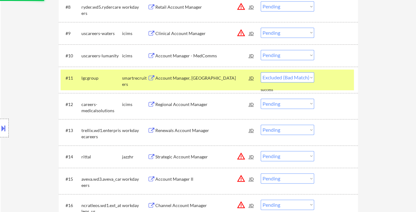
select select ""pending""
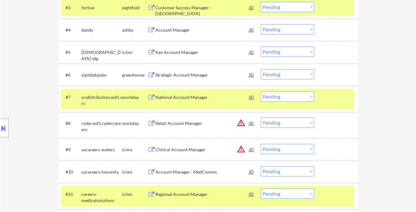
scroll to position [241, 0]
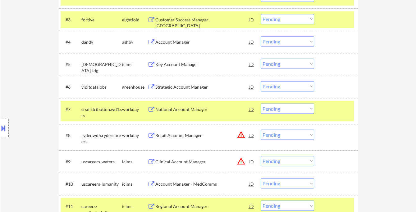
click at [189, 89] on div "Strategic Account Manager" at bounding box center [202, 87] width 94 height 6
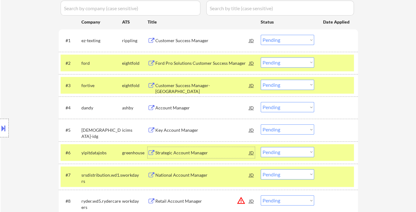
scroll to position [138, 0]
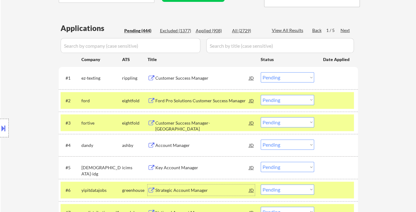
click at [201, 80] on div "Customer Success Manager" at bounding box center [202, 78] width 94 height 6
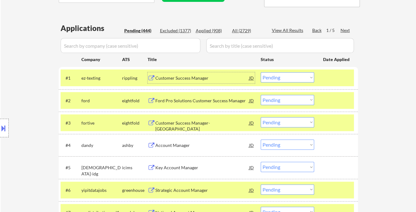
click at [198, 122] on div "Customer Success Manager- South East" at bounding box center [202, 126] width 94 height 12
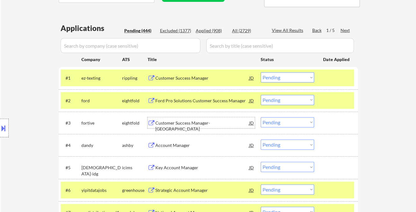
drag, startPoint x: 276, startPoint y: 79, endPoint x: 280, endPoint y: 80, distance: 3.8
click at [276, 79] on select "Choose an option... Pending Applied Excluded (Questions) Excluded (Expired) Exc…" at bounding box center [287, 77] width 53 height 10
click at [261, 72] on select "Choose an option... Pending Applied Excluded (Questions) Excluded (Expired) Exc…" at bounding box center [287, 77] width 53 height 10
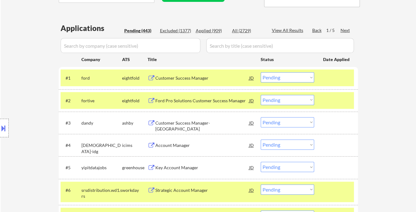
drag, startPoint x: 280, startPoint y: 73, endPoint x: 285, endPoint y: 77, distance: 6.8
click at [281, 73] on select "Choose an option... Pending Applied Excluded (Questions) Excluded (Expired) Exc…" at bounding box center [287, 77] width 53 height 10
click at [261, 72] on select "Choose an option... Pending Applied Excluded (Questions) Excluded (Expired) Exc…" at bounding box center [287, 77] width 53 height 10
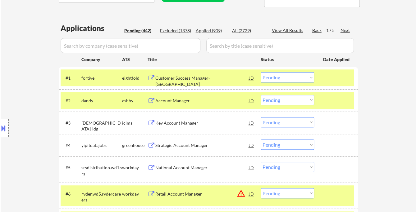
click at [288, 76] on select "Choose an option... Pending Applied Excluded (Questions) Excluded (Expired) Exc…" at bounding box center [287, 77] width 53 height 10
click at [261, 72] on select "Choose an option... Pending Applied Excluded (Questions) Excluded (Expired) Exc…" at bounding box center [287, 77] width 53 height 10
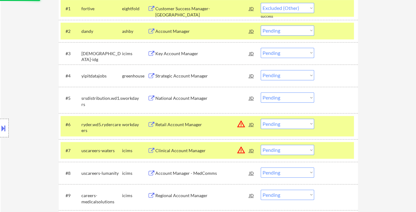
scroll to position [207, 0]
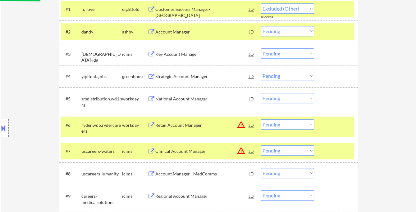
select select ""pending""
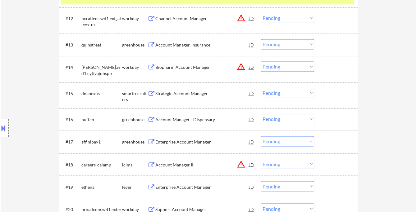
scroll to position [483, 0]
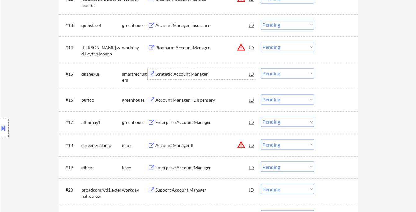
click at [192, 77] on div "Strategic Account Manager" at bounding box center [202, 73] width 94 height 11
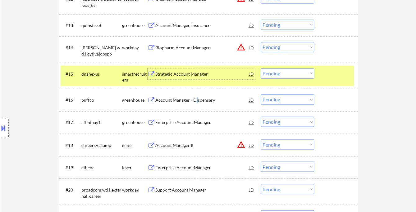
click at [196, 102] on div "Account Manager - Dispensary" at bounding box center [202, 100] width 94 height 6
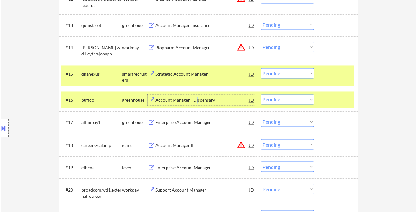
click at [289, 103] on select "Choose an option... Pending Applied Excluded (Questions) Excluded (Expired) Exc…" at bounding box center [287, 99] width 53 height 10
click at [261, 94] on select "Choose an option... Pending Applied Excluded (Questions) Excluded (Expired) Exc…" at bounding box center [287, 99] width 53 height 10
click at [190, 123] on div "Enterprise Account Manager" at bounding box center [202, 123] width 94 height 6
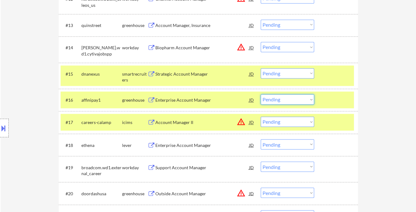
drag, startPoint x: 282, startPoint y: 100, endPoint x: 283, endPoint y: 103, distance: 3.5
click at [282, 100] on select "Choose an option... Pending Applied Excluded (Questions) Excluded (Expired) Exc…" at bounding box center [287, 99] width 53 height 10
click at [261, 94] on select "Choose an option... Pending Applied Excluded (Questions) Excluded (Expired) Exc…" at bounding box center [287, 99] width 53 height 10
select select ""pending""
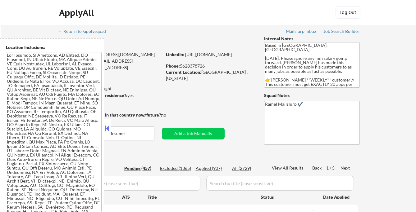
select select ""pending""
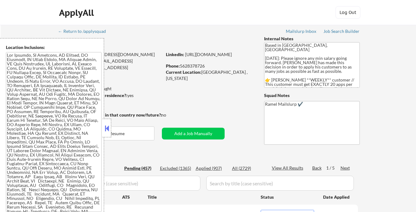
select select ""pending""
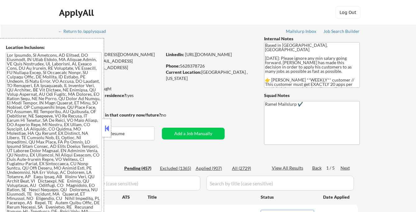
select select ""pending""
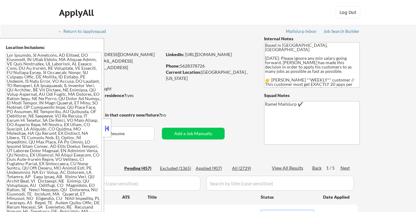
select select ""pending""
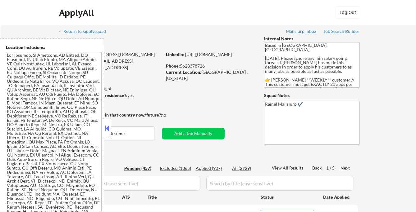
select select ""pending""
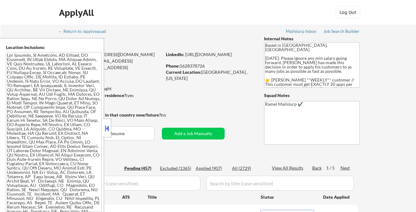
select select ""pending""
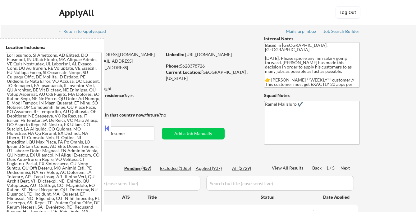
select select ""pending""
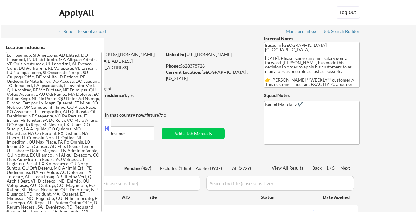
select select ""pending""
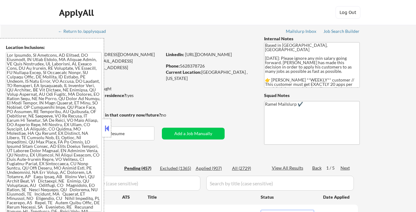
select select ""pending""
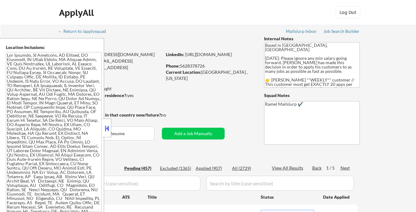
select select ""pending""
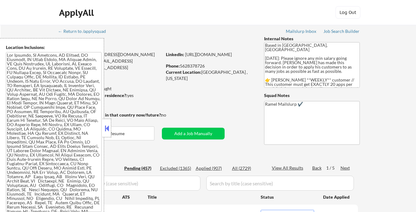
select select ""pending""
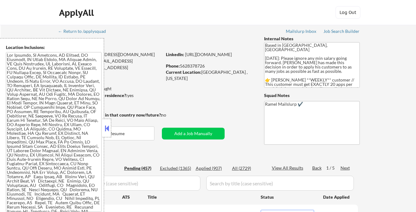
select select ""pending""
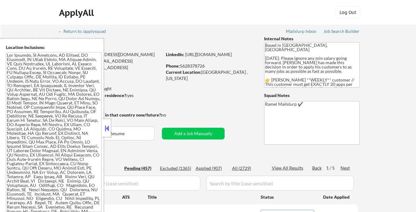
select select ""pending""
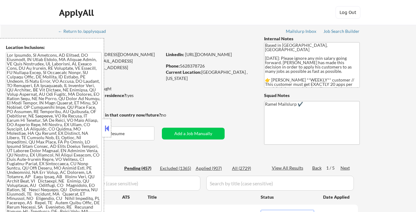
select select ""pending""
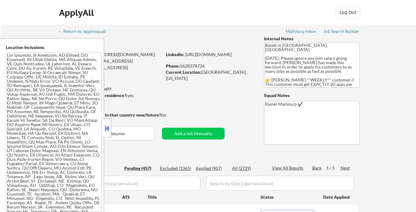
select select ""pending""
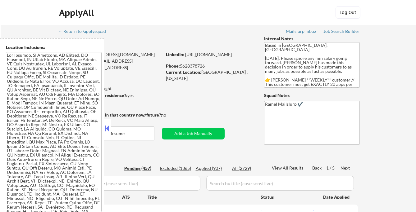
select select ""pending""
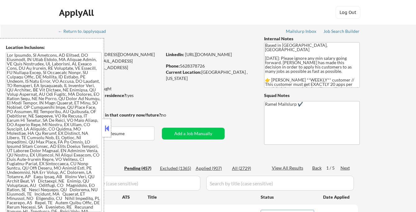
select select ""pending""
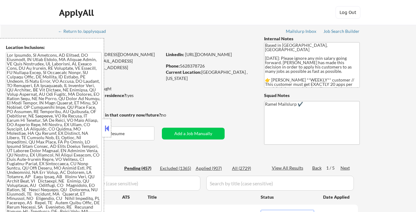
select select ""pending""
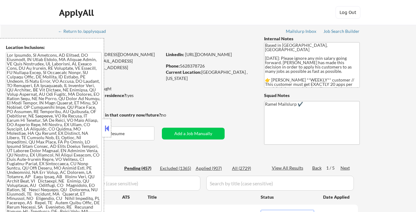
select select ""pending""
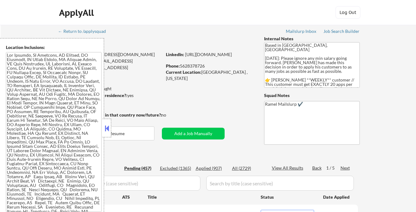
select select ""pending""
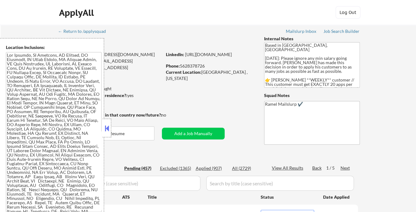
click at [206, 169] on div "Applied (907)" at bounding box center [211, 169] width 31 height 6
click at [106, 130] on button at bounding box center [106, 128] width 7 height 9
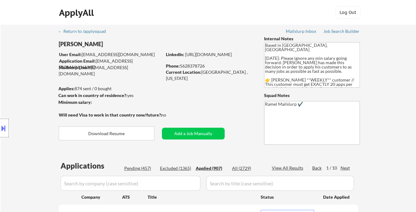
select select ""applied""
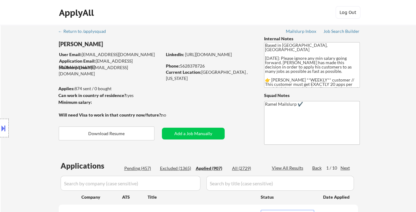
select select ""applied""
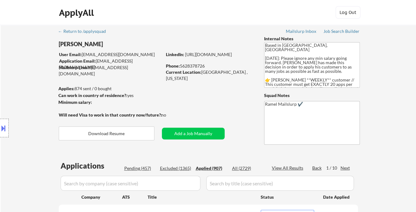
select select ""applied""
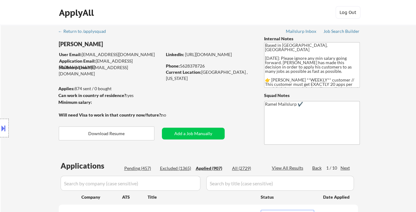
select select ""applied""
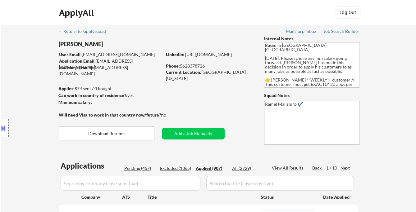
select select ""applied""
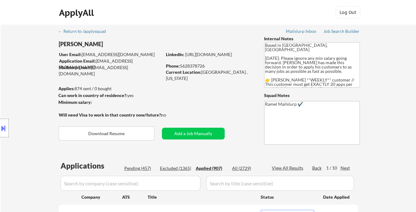
select select ""applied""
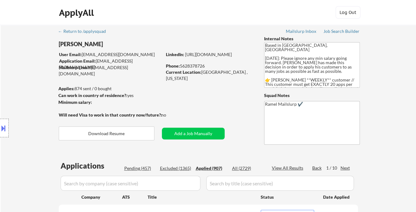
select select ""applied""
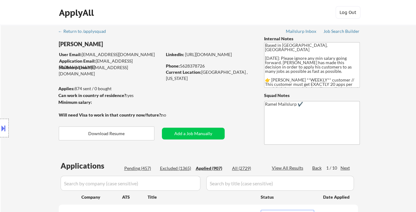
select select ""applied""
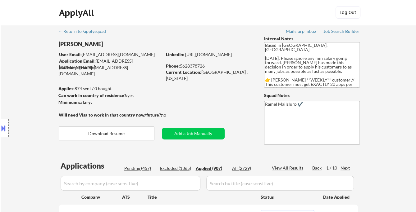
select select ""applied""
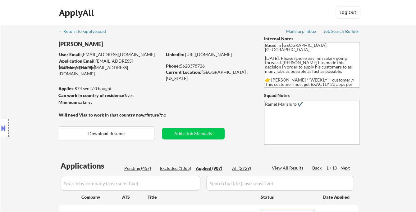
select select ""applied""
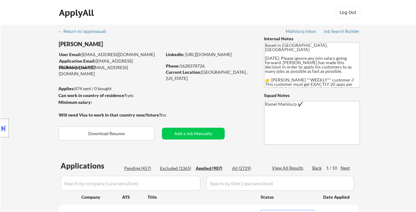
select select ""applied""
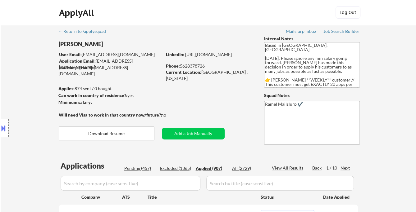
select select ""applied""
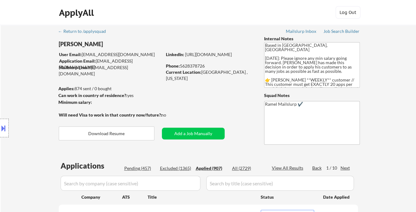
select select ""applied""
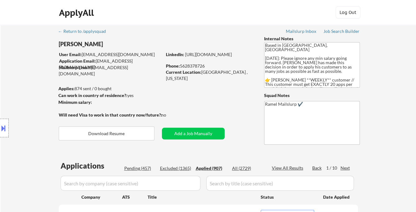
select select ""applied""
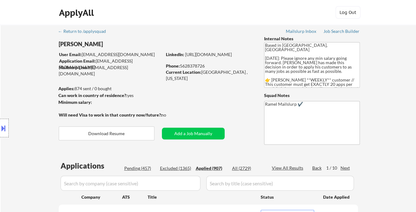
select select ""applied""
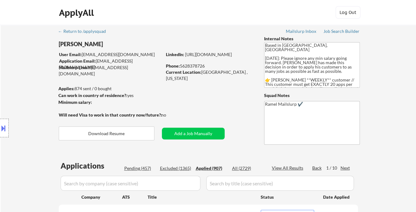
select select ""applied""
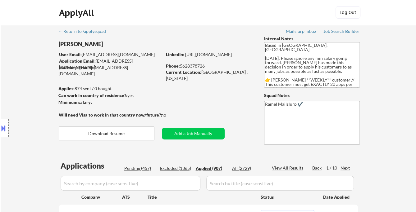
select select ""applied""
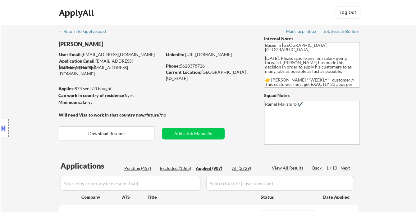
select select ""applied""
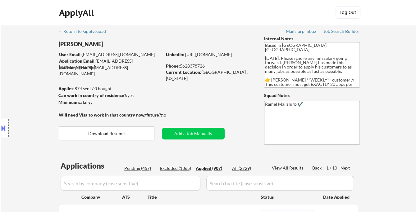
select select ""applied""
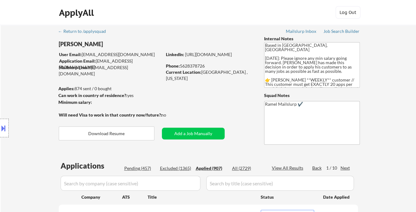
select select ""applied""
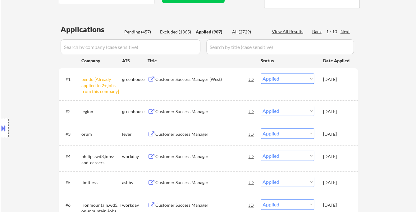
scroll to position [138, 0]
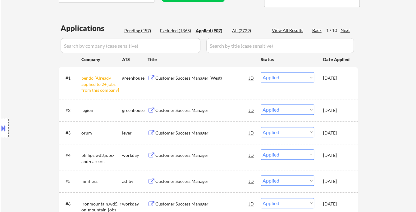
click at [293, 29] on div "View All Results" at bounding box center [288, 30] width 33 height 6
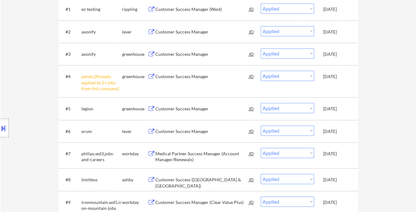
scroll to position [172, 0]
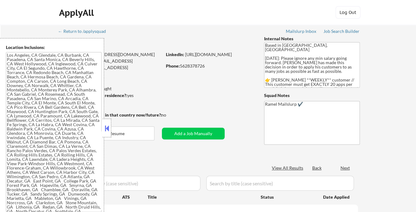
type textarea "[GEOGRAPHIC_DATA], [GEOGRAPHIC_DATA] [GEOGRAPHIC_DATA], [GEOGRAPHIC_DATA] [GEOG…"
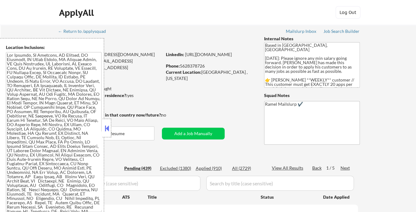
click at [104, 125] on button at bounding box center [106, 128] width 7 height 9
select select ""pending""
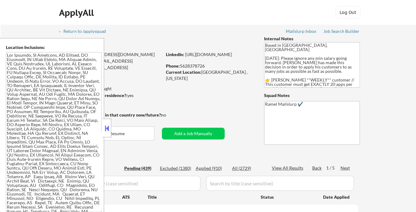
select select ""pending""
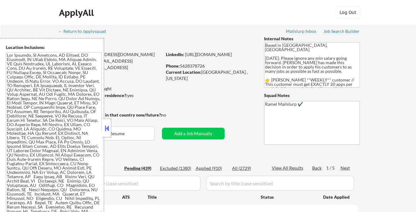
select select ""pending""
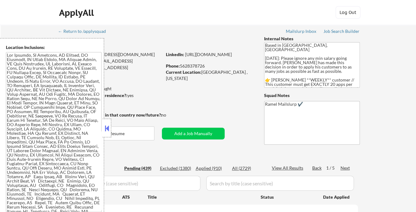
select select ""pending""
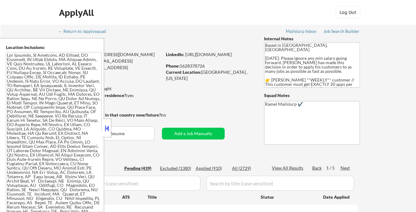
select select ""pending""
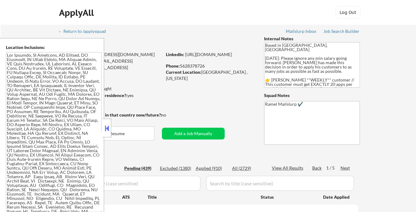
select select ""pending""
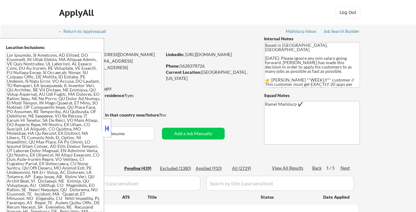
select select ""pending""
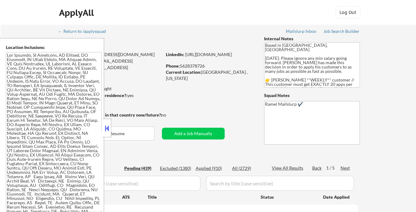
select select ""pending""
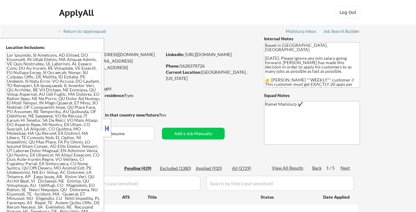
select select ""pending""
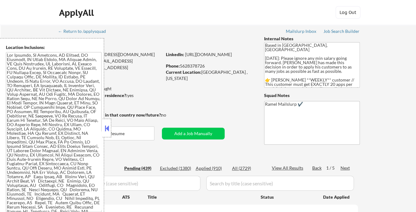
select select ""pending""
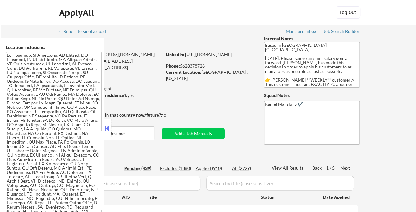
select select ""pending""
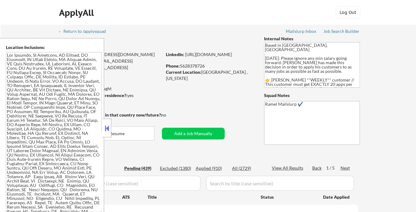
select select ""pending""
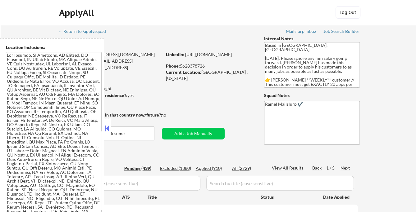
select select ""pending""
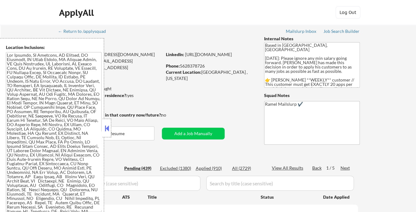
select select ""pending""
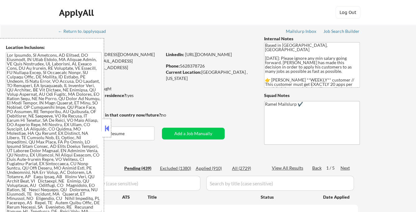
select select ""pending""
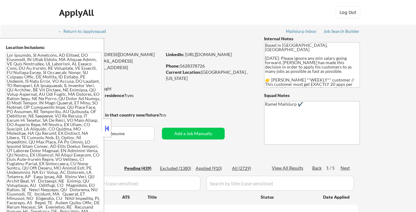
select select ""pending""
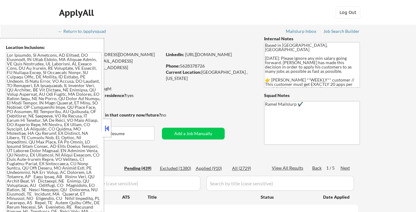
select select ""pending""
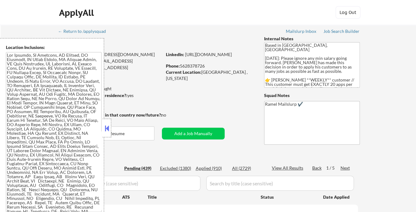
select select ""pending""
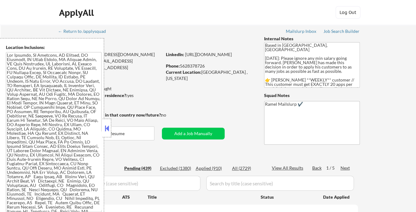
select select ""pending""
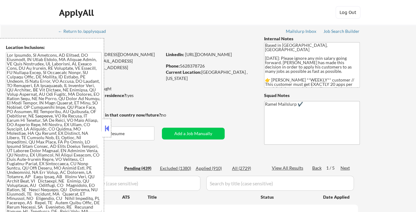
select select ""pending""
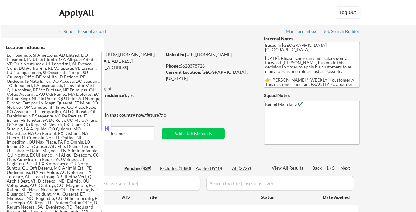
select select ""pending""
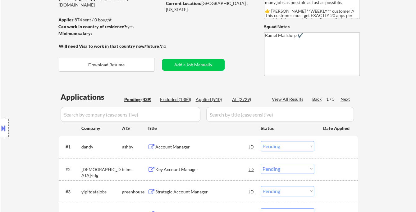
scroll to position [138, 0]
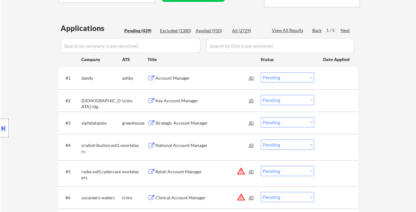
click at [214, 30] on div "Applied (910)" at bounding box center [211, 31] width 31 height 6
select select ""applied""
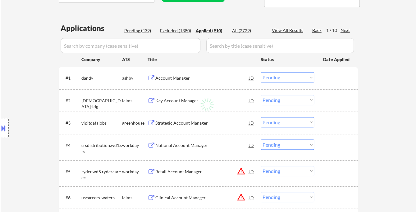
select select ""applied""
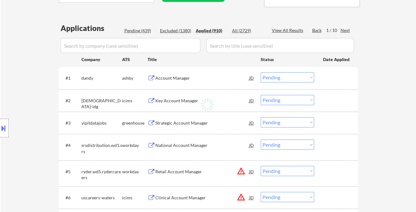
select select ""applied""
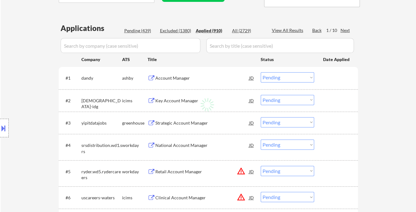
select select ""applied""
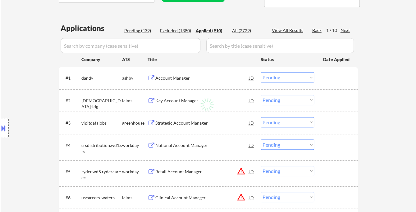
select select ""applied""
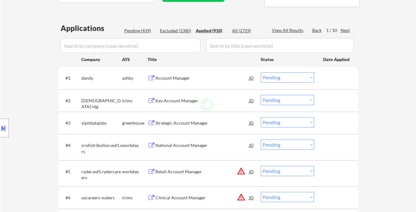
select select ""applied""
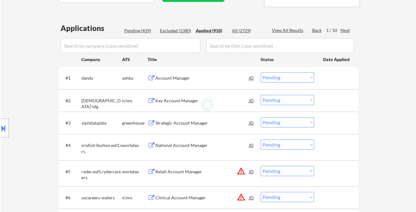
select select ""applied""
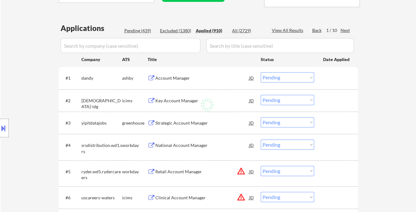
select select ""applied""
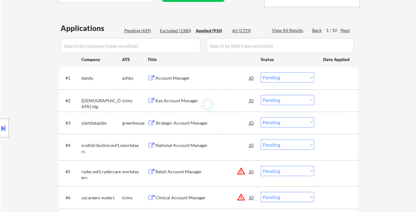
select select ""applied""
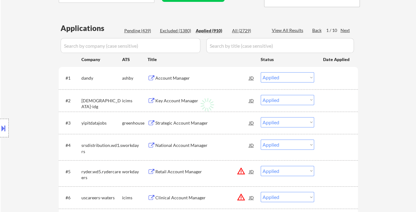
select select ""applied""
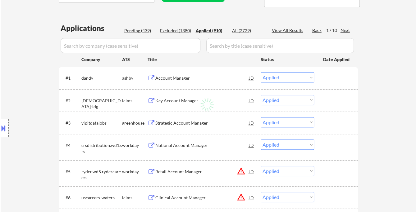
select select ""applied""
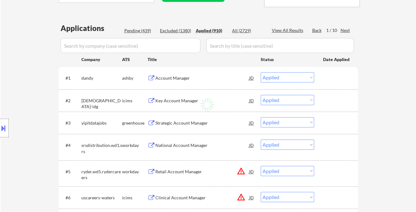
select select ""applied""
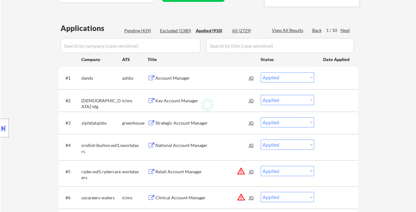
select select ""applied""
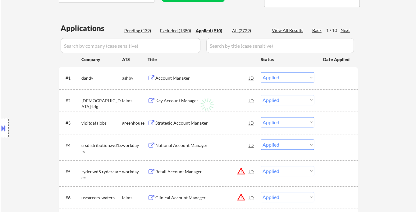
select select ""applied""
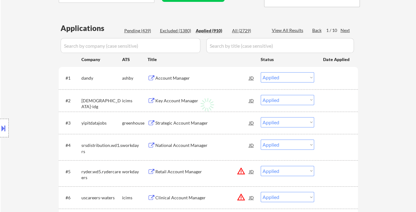
select select ""applied""
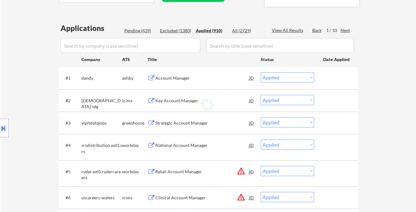
select select ""applied""
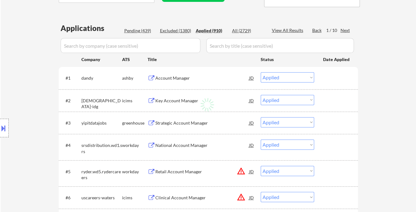
select select ""applied""
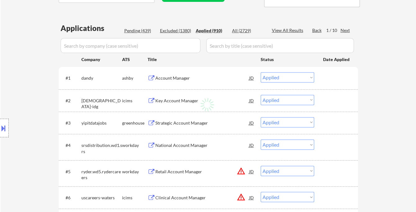
select select ""applied""
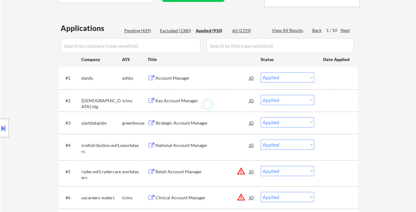
select select ""applied""
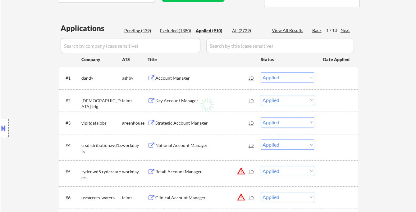
select select ""applied""
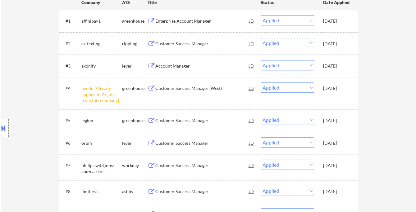
scroll to position [207, 0]
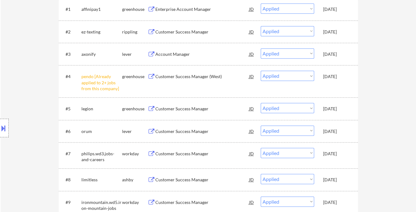
click at [23, 46] on div "Location Inclusions:" at bounding box center [55, 128] width 111 height 180
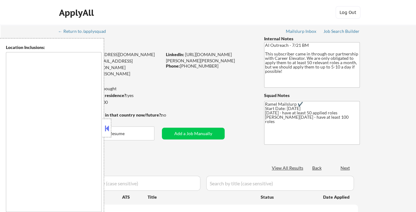
type textarea "[GEOGRAPHIC_DATA], [GEOGRAPHIC_DATA] [GEOGRAPHIC_DATA], [GEOGRAPHIC_DATA], [GEO…"
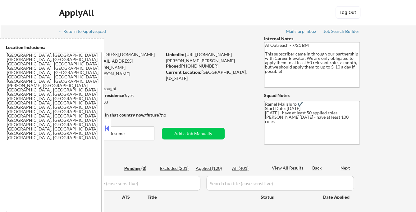
click at [107, 126] on button at bounding box center [106, 128] width 7 height 9
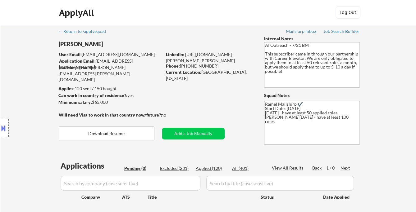
scroll to position [34, 0]
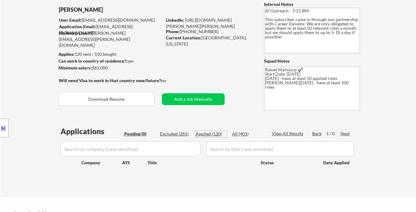
click at [217, 135] on div "Applied (120)" at bounding box center [211, 134] width 31 height 6
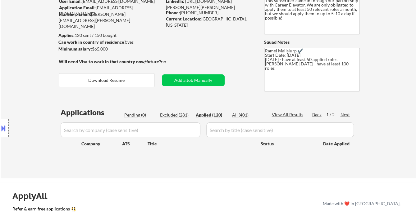
scroll to position [69, 0]
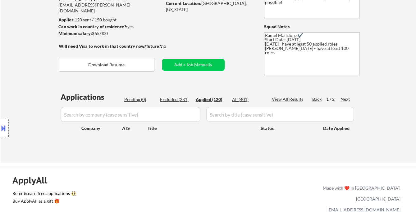
select select ""applied""
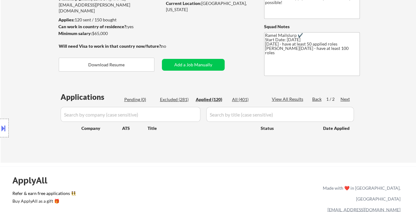
select select ""applied""
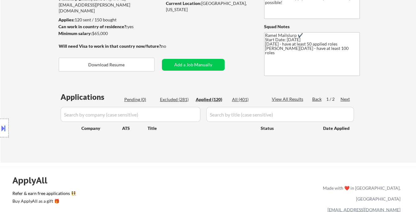
select select ""applied""
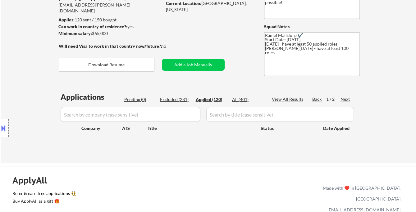
select select ""applied""
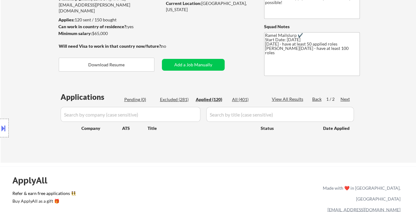
select select ""applied""
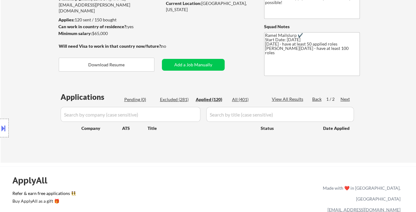
select select ""applied""
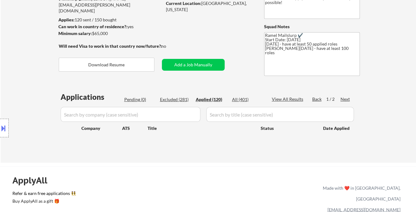
select select ""applied""
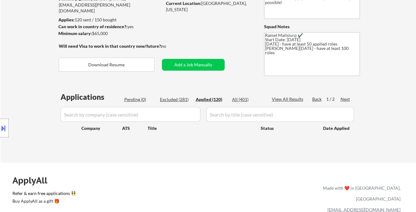
select select ""applied""
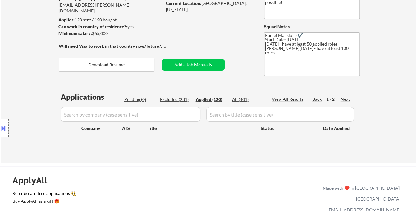
select select ""applied""
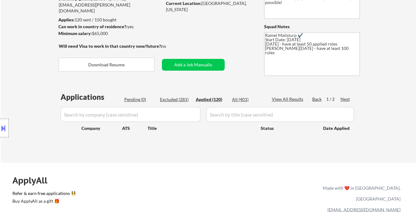
select select ""applied""
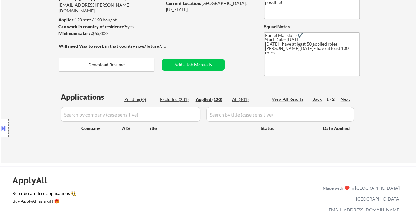
select select ""applied""
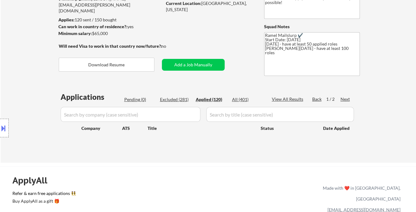
select select ""applied""
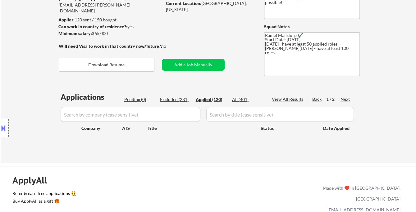
select select ""applied""
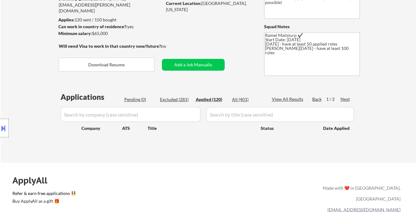
select select ""applied""
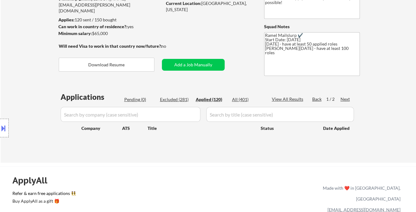
select select ""applied""
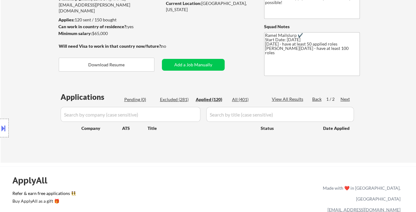
select select ""applied""
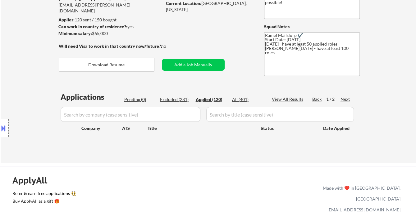
select select ""applied""
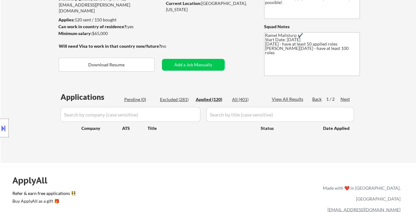
select select ""applied""
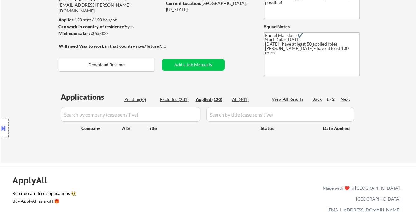
select select ""applied""
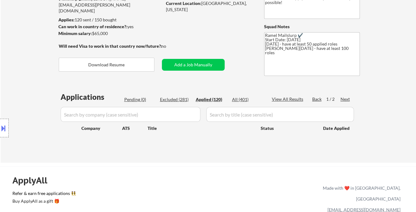
select select ""applied""
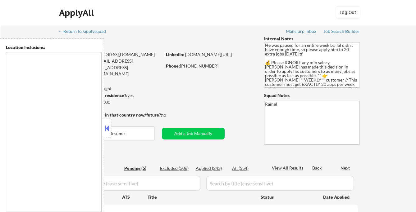
select select ""pending""
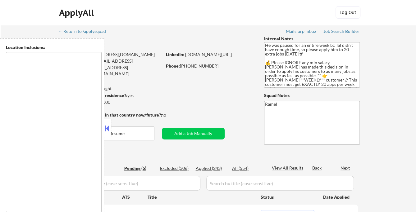
type textarea "remote"
click at [104, 128] on button at bounding box center [106, 128] width 7 height 9
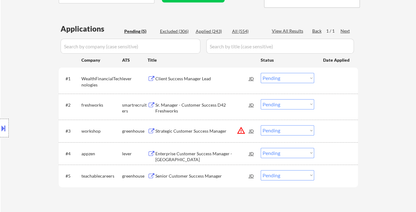
scroll to position [138, 0]
click at [192, 79] on div "Client Success Manager Lead" at bounding box center [202, 78] width 94 height 6
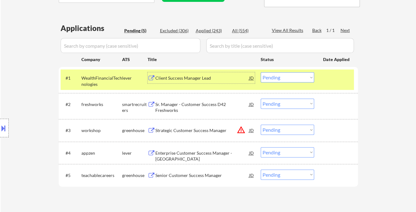
click at [289, 79] on select "Choose an option... Pending Applied Excluded (Questions) Excluded (Expired) Exc…" at bounding box center [287, 77] width 53 height 10
click at [261, 72] on select "Choose an option... Pending Applied Excluded (Questions) Excluded (Expired) Exc…" at bounding box center [287, 77] width 53 height 10
click at [208, 104] on div "Sr. Manager - Customer Success D42 Freshworks" at bounding box center [202, 108] width 94 height 12
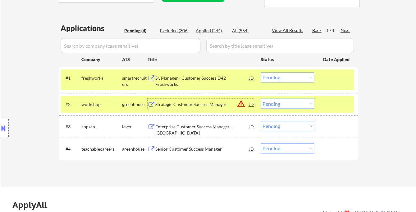
click at [278, 79] on select "Choose an option... Pending Applied Excluded (Questions) Excluded (Expired) Exc…" at bounding box center [287, 77] width 53 height 10
click at [261, 72] on select "Choose an option... Pending Applied Excluded (Questions) Excluded (Expired) Exc…" at bounding box center [287, 77] width 53 height 10
select select ""pending""
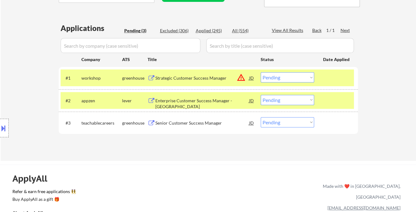
click at [183, 101] on div "Enterprise Customer Success Manager - [GEOGRAPHIC_DATA]" at bounding box center [202, 104] width 94 height 12
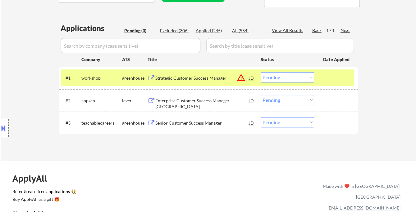
click at [6, 129] on button at bounding box center [3, 128] width 7 height 10
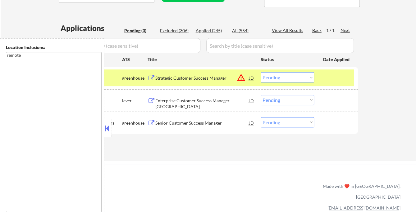
click at [112, 131] on div "#3 teachablecareers greenhouse Senior Customer Success Manager JD warning_amber…" at bounding box center [207, 123] width 293 height 17
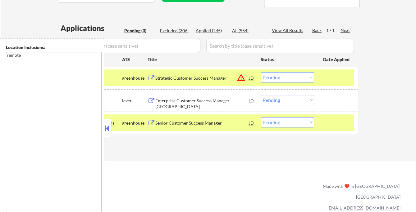
click at [109, 128] on button at bounding box center [106, 128] width 7 height 9
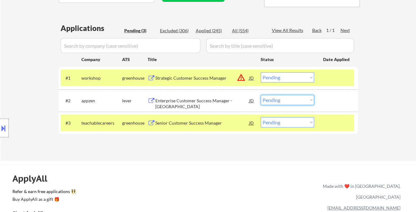
drag, startPoint x: 280, startPoint y: 98, endPoint x: 281, endPoint y: 104, distance: 5.7
click at [280, 98] on select "Choose an option... Pending Applied Excluded (Questions) Excluded (Expired) Exc…" at bounding box center [287, 100] width 53 height 10
click at [261, 95] on select "Choose an option... Pending Applied Excluded (Questions) Excluded (Expired) Exc…" at bounding box center [287, 100] width 53 height 10
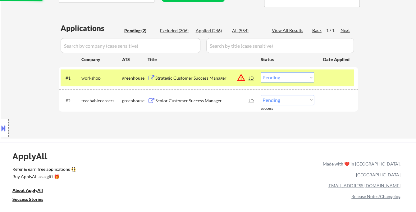
click at [188, 104] on div "Senior Customer Success Manager" at bounding box center [202, 100] width 94 height 11
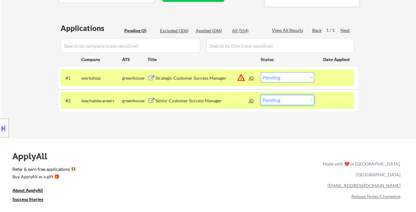
drag, startPoint x: 272, startPoint y: 102, endPoint x: 277, endPoint y: 102, distance: 5.3
click at [272, 102] on select "Choose an option... Pending Applied Excluded (Questions) Excluded (Expired) Exc…" at bounding box center [287, 100] width 53 height 10
select select ""applied""
click at [261, 95] on select "Choose an option... Pending Applied Excluded (Questions) Excluded (Expired) Exc…" at bounding box center [287, 100] width 53 height 10
click at [195, 81] on div "Strategic Customer Success Manager" at bounding box center [202, 77] width 94 height 11
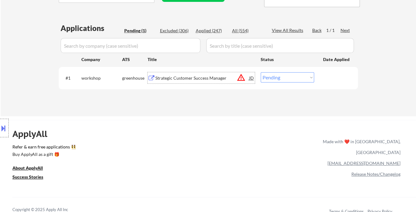
drag, startPoint x: 272, startPoint y: 78, endPoint x: 279, endPoint y: 81, distance: 6.9
click at [272, 78] on select "Choose an option... Pending Applied Excluded (Questions) Excluded (Expired) Exc…" at bounding box center [287, 77] width 53 height 10
select select ""applied""
click at [261, 72] on select "Choose an option... Pending Applied Excluded (Questions) Excluded (Expired) Exc…" at bounding box center [287, 77] width 53 height 10
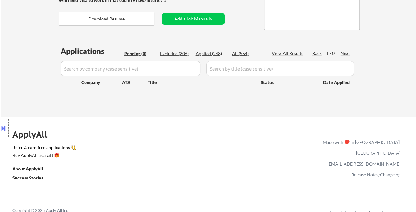
scroll to position [103, 0]
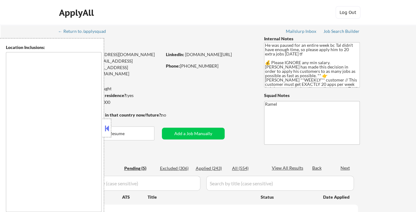
select select ""pending""
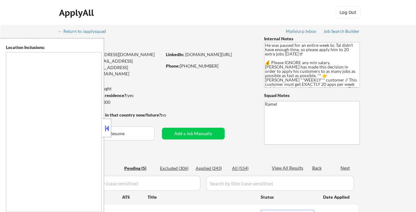
type textarea "remote"
click at [106, 132] on button at bounding box center [106, 128] width 7 height 9
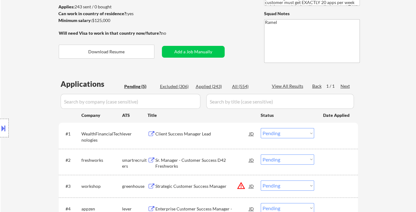
scroll to position [103, 0]
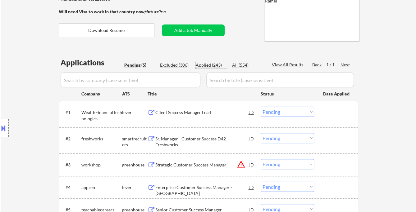
click at [219, 64] on div "Applied (243)" at bounding box center [211, 65] width 31 height 6
select select ""applied""
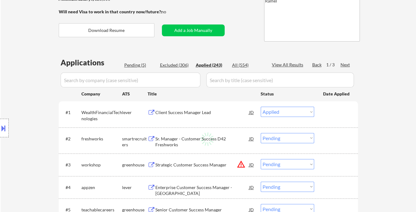
select select ""applied""
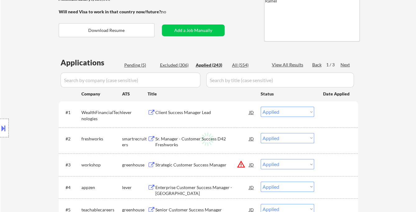
select select ""applied""
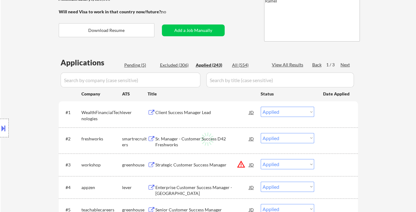
select select ""applied""
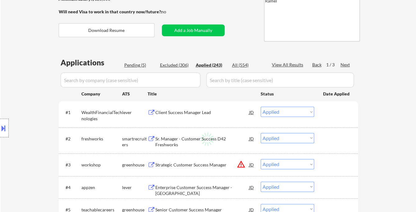
select select ""applied""
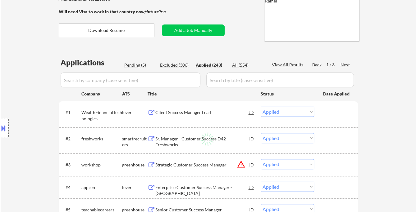
select select ""applied""
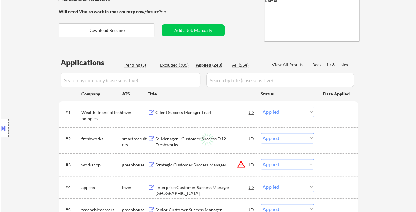
select select ""applied""
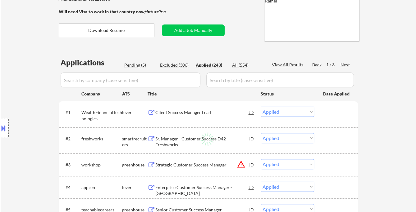
select select ""applied""
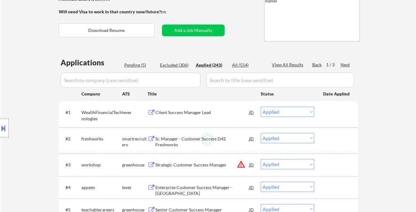
select select ""applied""
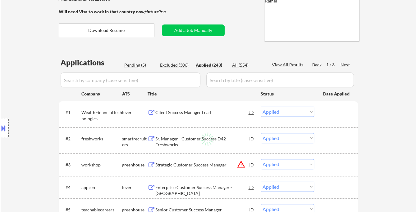
select select ""applied""
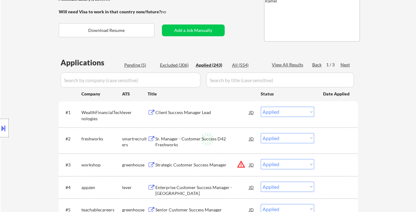
select select ""applied""
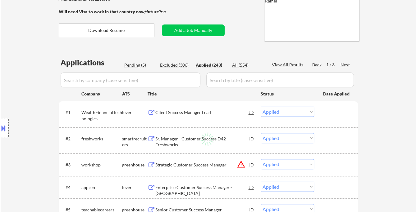
select select ""applied""
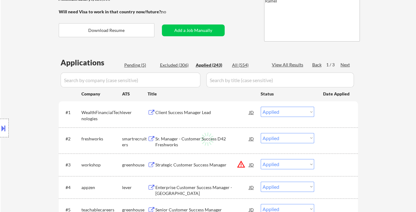
select select ""applied""
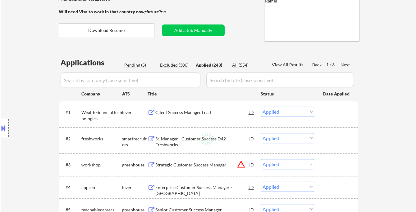
select select ""applied""
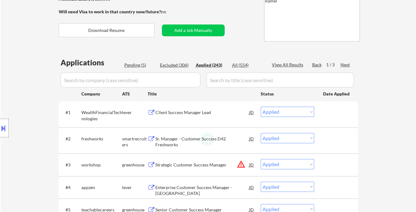
select select ""applied""
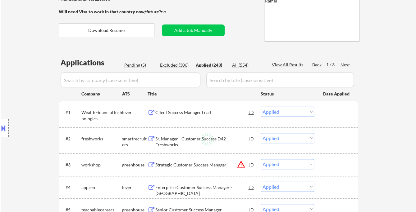
select select ""applied""
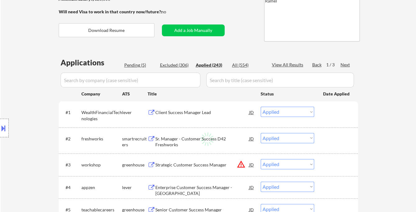
select select ""applied""
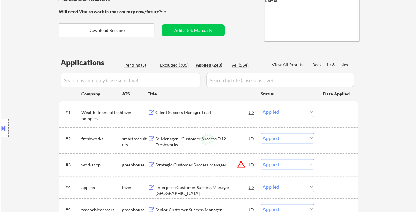
select select ""applied""
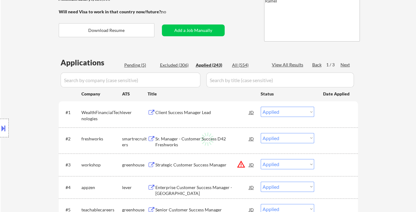
select select ""applied""
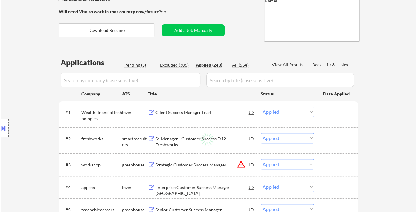
select select ""applied""
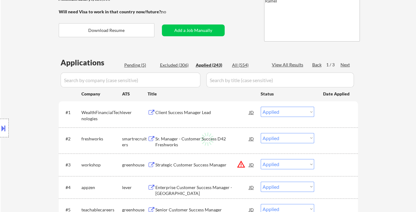
select select ""applied""
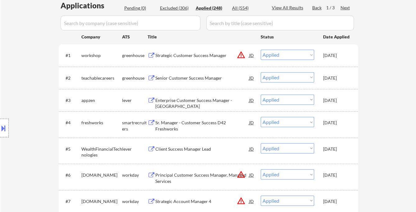
scroll to position [172, 0]
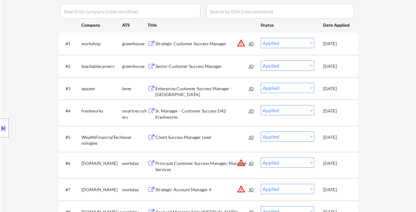
click at [13, 67] on div "Location Inclusions: remote" at bounding box center [55, 128] width 111 height 180
drag, startPoint x: 19, startPoint y: 79, endPoint x: 35, endPoint y: 64, distance: 22.0
click at [19, 79] on div "Location Inclusions: remote" at bounding box center [55, 128] width 111 height 180
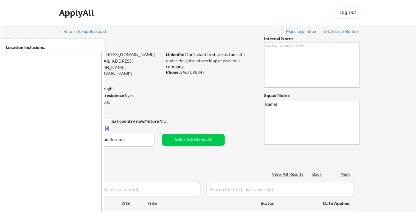
type textarea "remote"
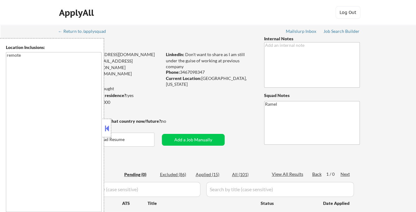
click at [107, 126] on button at bounding box center [106, 128] width 7 height 9
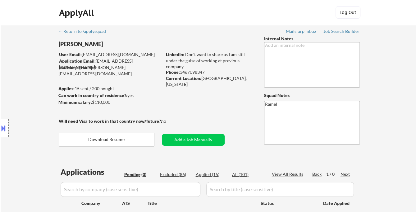
click at [170, 175] on div "Excluded (86)" at bounding box center [175, 175] width 31 height 6
select select ""excluded__location_""
select select ""excluded__expired_""
select select ""excluded__salary_""
select select ""excluded__expired_""
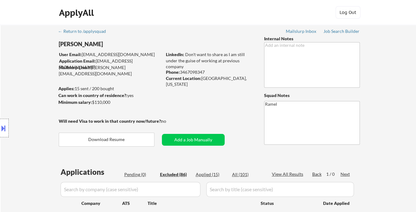
select select ""excluded__expired_""
select select ""excluded__location_""
select select ""excluded__expired_""
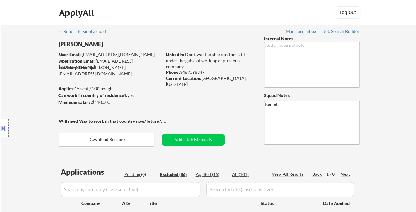
select select ""excluded__expired_""
select select ""excluded__location_""
select select ""excluded__expired_""
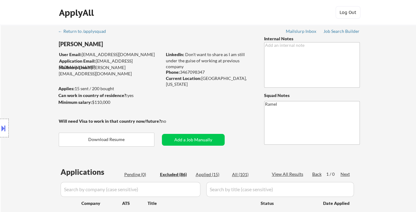
select select ""excluded__expired_""
select select ""excluded""
select select ""excluded__expired_""
select select ""excluded__other_""
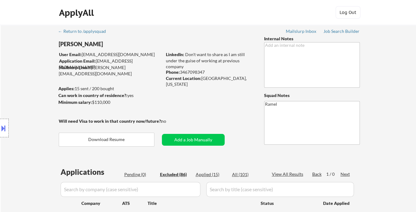
select select ""excluded__expired_""
select select ""excluded__location_""
select select ""excluded__expired_""
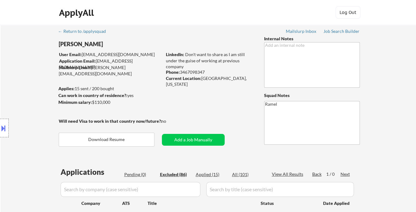
select select ""excluded__salary_""
select select ""excluded__expired_""
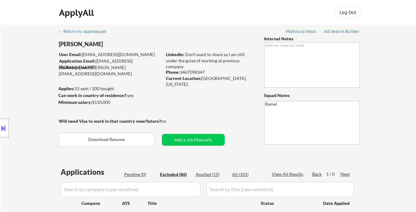
select select ""excluded""
select select ""excluded__location_""
select select ""excluded__expired_""
select select ""excluded__salary_""
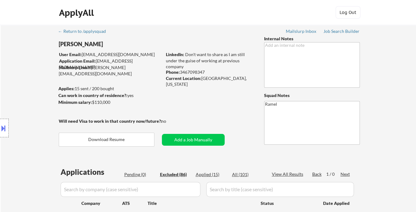
select select ""excluded__location_""
select select ""excluded__salary_""
select select ""excluded__location_""
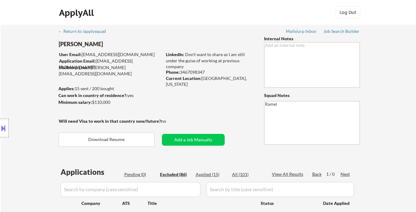
select select ""excluded__expired_""
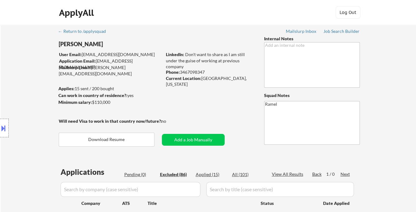
select select ""excluded__location_""
select select ""excluded__other_""
select select ""excluded__salary_""
select select ""excluded__expired_""
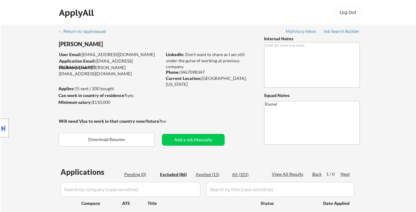
select select ""excluded__expired_""
select select ""excluded__location_""
select select ""excluded__bad_match_""
select select ""excluded__expired_""
select select ""excluded__salary_""
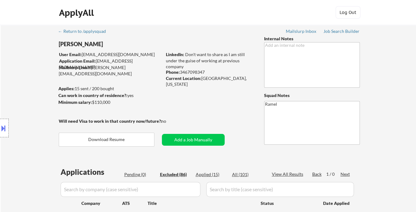
select select ""excluded""
select select ""excluded__expired_""
select select ""excluded""
select select ""excluded__expired_""
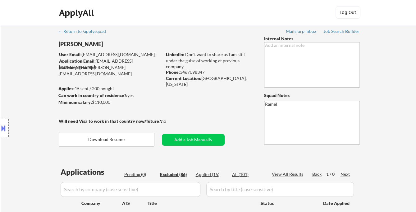
select select ""excluded__expired_""
select select ""excluded""
select select ""excluded__bad_match_""
select select ""excluded""
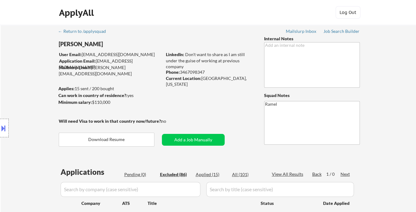
select select ""excluded__expired_""
select select ""excluded__salary_""
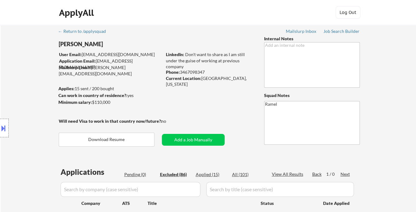
select select ""excluded""
select select ""excluded__location_""
select select ""excluded__expired_""
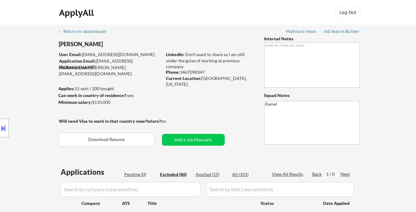
select select ""excluded__location_""
select select ""excluded__expired_""
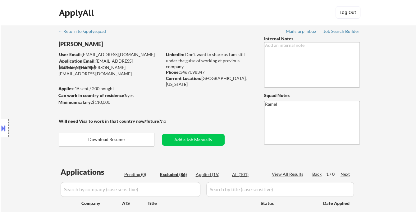
select select ""excluded""
select select ""excluded__expired_""
select select ""excluded__salary_""
select select ""excluded__expired_""
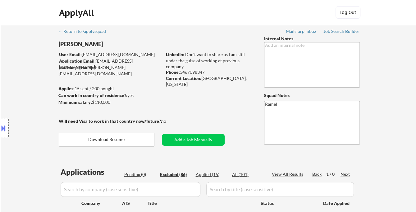
select select ""excluded__salary_""
select select ""excluded__expired_""
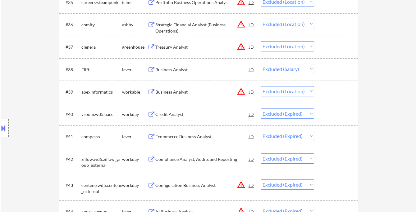
scroll to position [1173, 0]
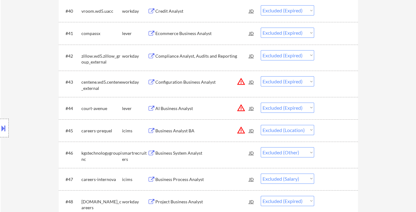
click at [30, 66] on div "Location Inclusions: remote" at bounding box center [55, 128] width 111 height 180
click at [6, 126] on button at bounding box center [3, 128] width 7 height 10
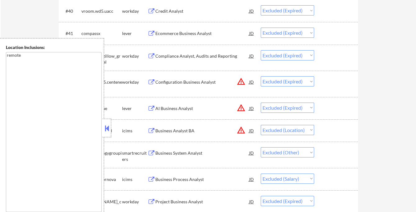
click at [109, 130] on button at bounding box center [106, 128] width 7 height 9
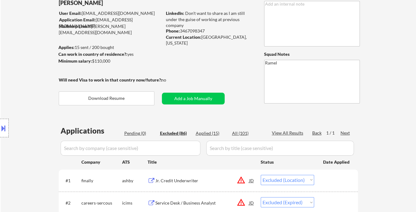
scroll to position [103, 0]
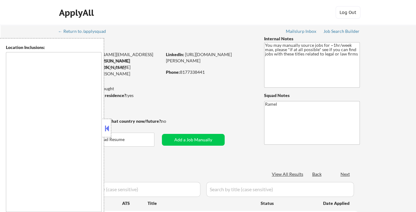
type textarea "remote"
select select ""pending""
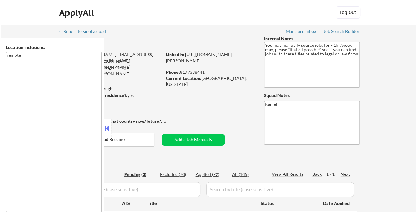
drag, startPoint x: 107, startPoint y: 128, endPoint x: 126, endPoint y: 126, distance: 18.7
click at [107, 128] on button at bounding box center [106, 128] width 7 height 9
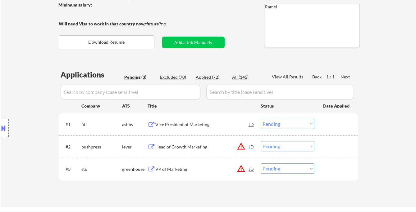
scroll to position [103, 0]
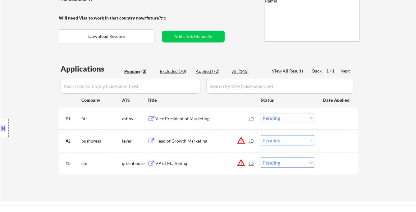
click at [194, 117] on div "Vice President of Marketing" at bounding box center [202, 119] width 94 height 6
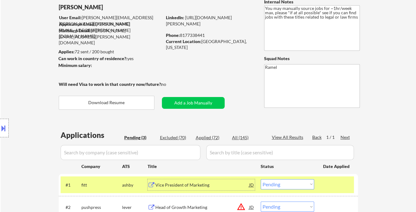
scroll to position [34, 0]
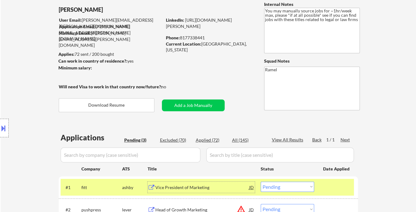
click at [9, 129] on div "Location Inclusions: remote" at bounding box center [55, 128] width 111 height 180
click at [7, 131] on div at bounding box center [4, 128] width 9 height 19
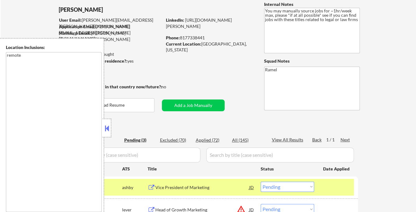
click at [107, 128] on button at bounding box center [106, 128] width 7 height 9
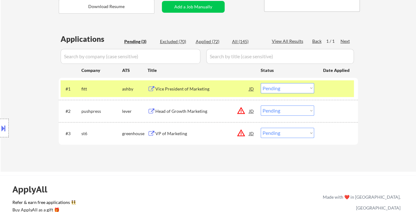
scroll to position [138, 0]
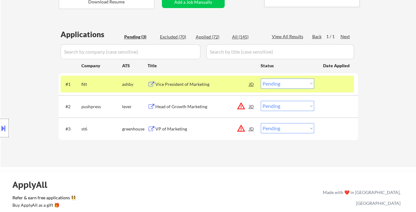
click at [291, 84] on select "Choose an option... Pending Applied Excluded (Questions) Excluded (Expired) Exc…" at bounding box center [287, 84] width 53 height 10
click at [261, 79] on select "Choose an option... Pending Applied Excluded (Questions) Excluded (Expired) Exc…" at bounding box center [287, 84] width 53 height 10
click at [192, 111] on div "Head of Growth Marketing" at bounding box center [202, 106] width 94 height 11
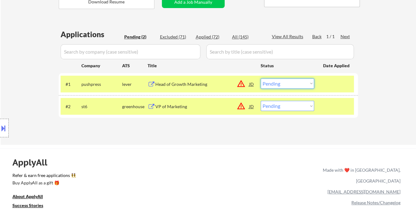
click at [289, 86] on select "Choose an option... Pending Applied Excluded (Questions) Excluded (Expired) Exc…" at bounding box center [287, 84] width 53 height 10
click at [261, 79] on select "Choose an option... Pending Applied Excluded (Questions) Excluded (Expired) Exc…" at bounding box center [287, 84] width 53 height 10
click at [185, 105] on div "VP of Marketing" at bounding box center [202, 107] width 94 height 6
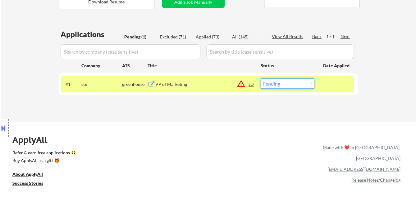
drag, startPoint x: 288, startPoint y: 81, endPoint x: 291, endPoint y: 87, distance: 6.7
click at [288, 81] on select "Choose an option... Pending Applied Excluded (Questions) Excluded (Expired) Exc…" at bounding box center [287, 84] width 53 height 10
select select ""applied""
click at [261, 79] on select "Choose an option... Pending Applied Excluded (Questions) Excluded (Expired) Exc…" at bounding box center [287, 84] width 53 height 10
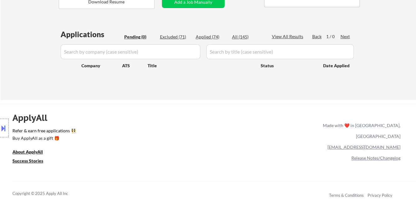
click at [31, 39] on div "Location Inclusions: remote" at bounding box center [55, 128] width 111 height 180
click at [26, 78] on div "Location Inclusions: remote" at bounding box center [55, 128] width 111 height 180
click at [16, 71] on div "Location Inclusions: remote" at bounding box center [55, 128] width 111 height 180
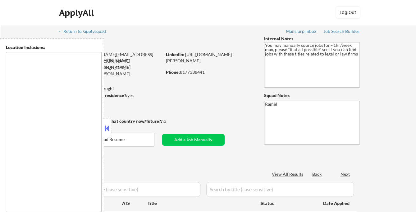
type textarea "remote"
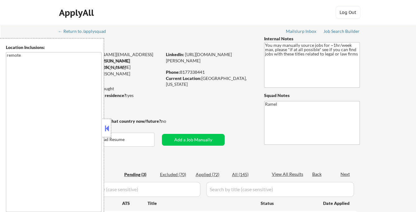
select select ""pending""
drag, startPoint x: 105, startPoint y: 128, endPoint x: 180, endPoint y: 106, distance: 78.7
click at [105, 128] on button at bounding box center [106, 128] width 7 height 9
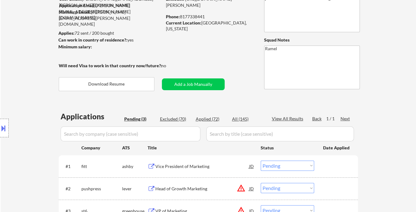
scroll to position [69, 0]
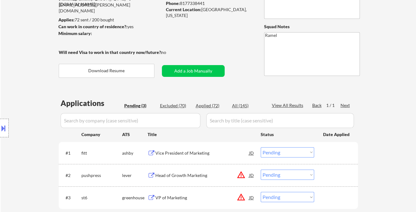
click at [217, 105] on div "Applied (72)" at bounding box center [211, 106] width 31 height 6
select select ""applied""
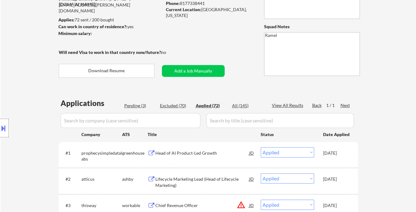
select select ""applied""
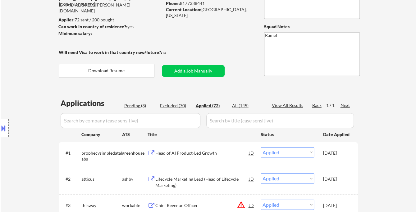
select select ""applied""
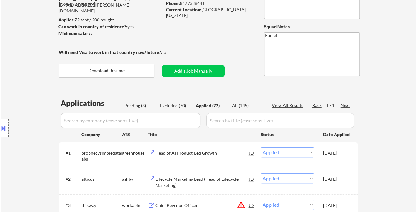
select select ""applied""
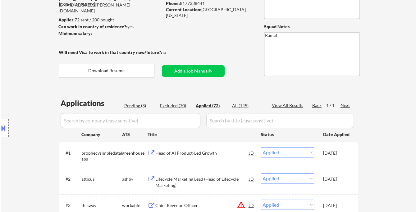
select select ""applied""
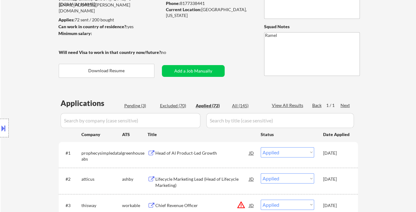
select select ""applied""
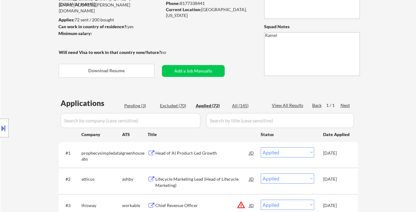
select select ""applied""
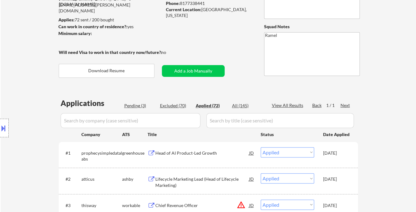
select select ""applied""
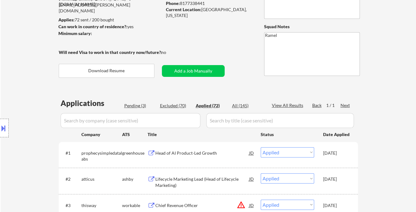
select select ""applied""
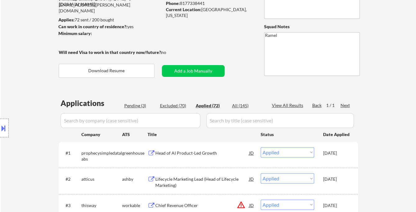
select select ""applied""
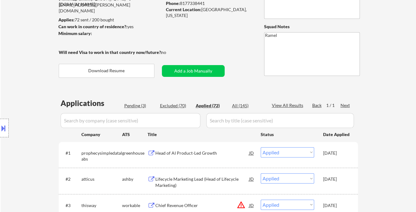
select select ""applied""
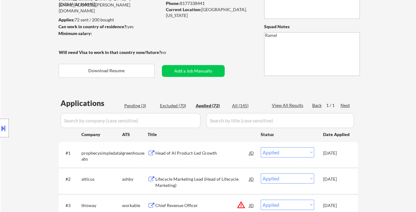
select select ""applied""
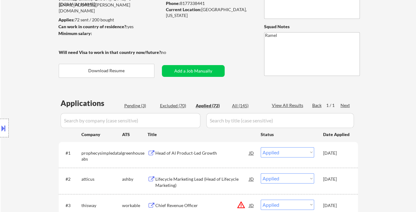
select select ""applied""
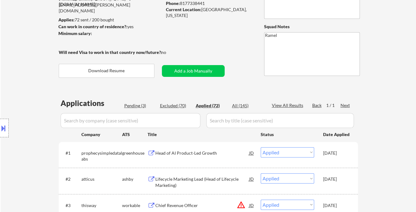
select select ""applied""
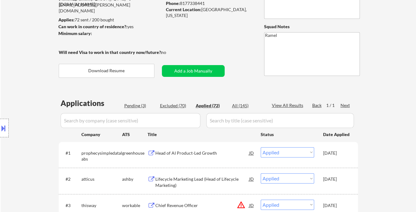
select select ""applied""
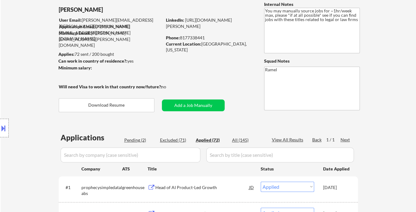
select select ""applied""
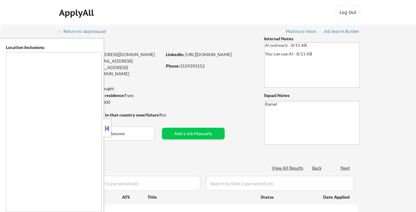
type textarea "remote"
select select ""pending""
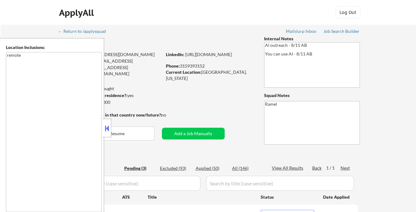
click at [109, 125] on button at bounding box center [106, 128] width 7 height 9
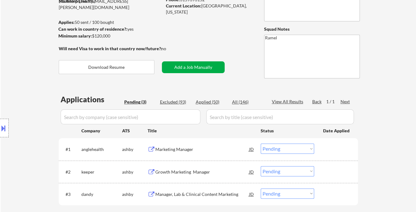
scroll to position [69, 0]
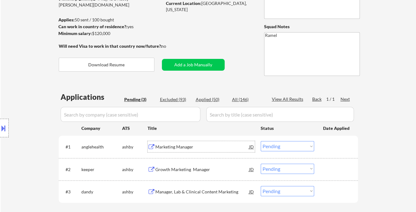
click at [176, 148] on div "Marketing Manager" at bounding box center [202, 147] width 94 height 6
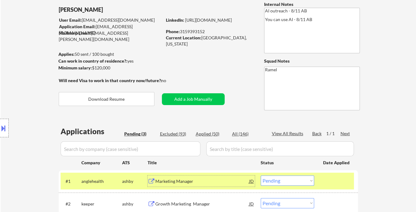
scroll to position [103, 0]
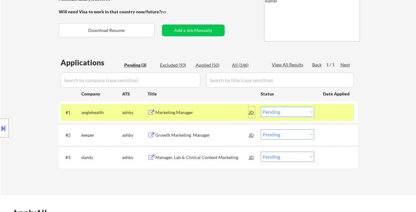
click at [251, 114] on div "JD" at bounding box center [251, 112] width 6 height 11
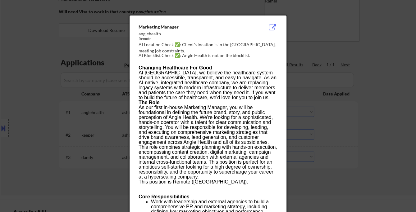
click at [358, 132] on div at bounding box center [208, 106] width 416 height 212
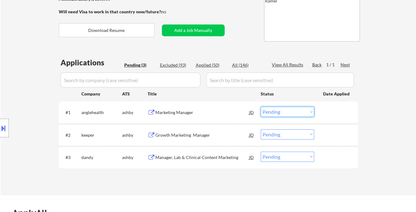
drag, startPoint x: 288, startPoint y: 110, endPoint x: 291, endPoint y: 112, distance: 3.7
click at [289, 111] on select "Choose an option... Pending Applied Excluded (Questions) Excluded (Expired) Exc…" at bounding box center [287, 112] width 53 height 10
click at [261, 107] on select "Choose an option... Pending Applied Excluded (Questions) Excluded (Expired) Exc…" at bounding box center [287, 112] width 53 height 10
click at [206, 136] on div "Growth Marketing Manager" at bounding box center [202, 135] width 94 height 6
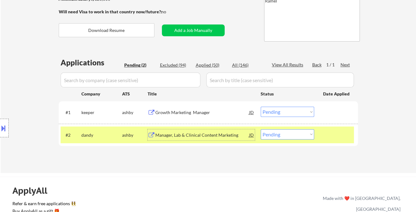
drag, startPoint x: 291, startPoint y: 107, endPoint x: 291, endPoint y: 116, distance: 9.0
click at [291, 107] on select "Choose an option... Pending Applied Excluded (Questions) Excluded (Expired) Exc…" at bounding box center [287, 112] width 53 height 10
click at [261, 107] on select "Choose an option... Pending Applied Excluded (Questions) Excluded (Expired) Exc…" at bounding box center [287, 112] width 53 height 10
click at [207, 133] on div "Manager, Lab & Clinical Content Marketing" at bounding box center [202, 135] width 94 height 6
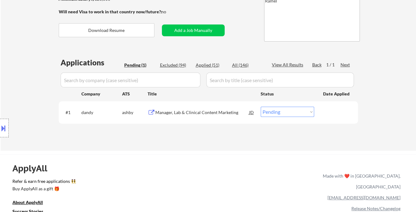
click at [289, 109] on select "Choose an option... Pending Applied Excluded (Questions) Excluded (Expired) Exc…" at bounding box center [287, 112] width 53 height 10
click at [261, 107] on select "Choose an option... Pending Applied Excluded (Questions) Excluded (Expired) Exc…" at bounding box center [287, 112] width 53 height 10
click at [174, 64] on div "Excluded (94)" at bounding box center [175, 65] width 31 height 6
select select ""excluded__location_""
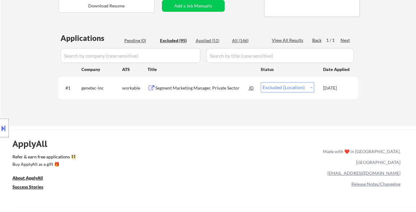
scroll to position [138, 0]
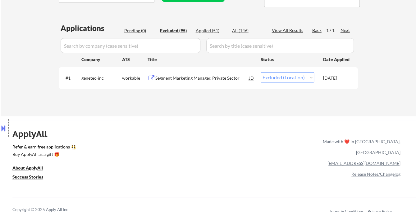
select select ""excluded__expired_""
select select ""excluded__salary_""
select select ""excluded__location_""
select select ""excluded__other_""
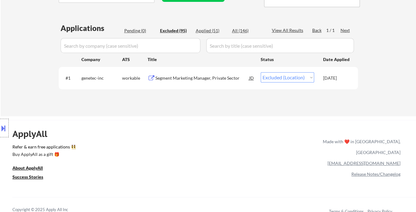
select select ""excluded__expired_""
select select ""excluded__salary_""
select select ""excluded__expired_""
select select ""excluded__location_""
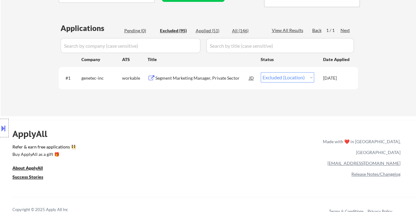
select select ""excluded__expired_""
select select ""excluded""
select select ""excluded__salary_""
select select ""excluded""
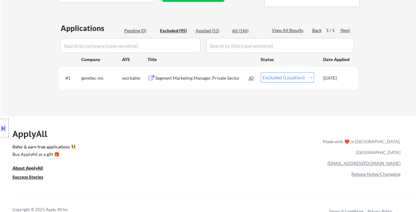
select select ""excluded__salary_""
select select ""excluded""
select select ""excluded__location_""
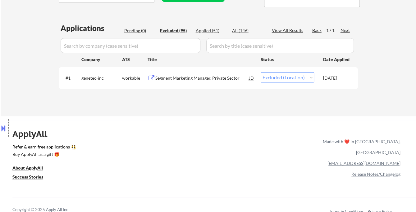
select select ""excluded__salary_""
select select ""excluded__expired_""
select select ""excluded__location_""
select select ""excluded__salary_""
select select ""excluded""
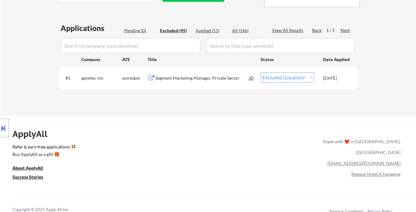
select select ""excluded__expired_""
select select ""excluded__bad_match_""
select select ""excluded__salary_""
select select ""excluded""
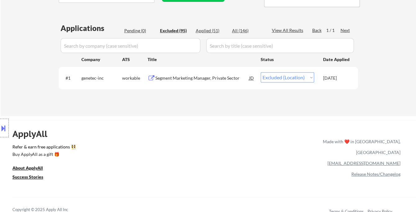
select select ""excluded__location_""
select select ""excluded__salary_""
select select ""excluded__expired_""
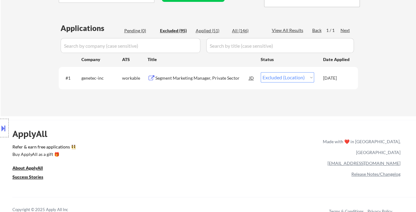
select select ""excluded__bad_match_""
select select ""excluded__expired_""
select select ""excluded__location_""
select select ""excluded""
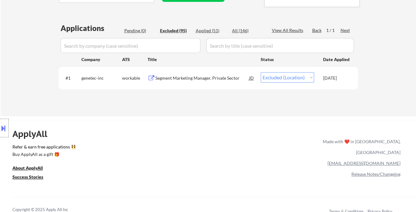
select select ""excluded__salary_""
select select ""excluded__expired_""
select select ""excluded__salary_""
select select ""excluded__location_""
select select ""excluded__expired_""
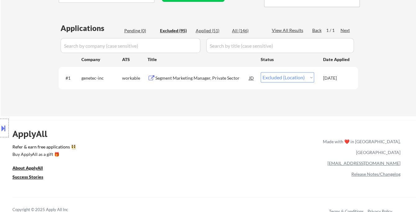
select select ""excluded__salary_""
select select ""excluded__expired_""
select select ""excluded__bad_match_""
select select ""excluded__expired_""
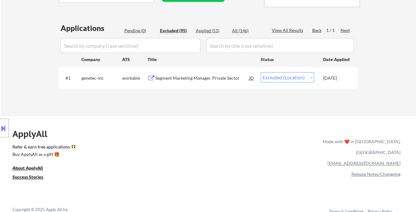
select select ""excluded__expired_""
select select ""excluded__bad_match_""
select select ""excluded__expired_""
select select ""excluded__bad_match_""
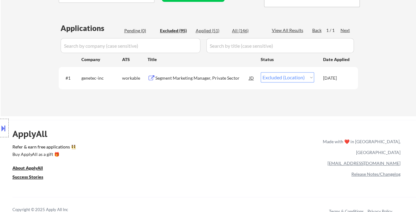
select select ""excluded""
select select ""excluded__bad_match_""
select select ""excluded__location_""
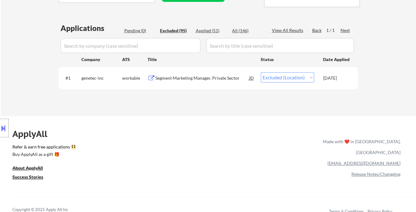
select select ""excluded__expired_""
select select ""excluded""
select select ""excluded__location_""
select select ""excluded""
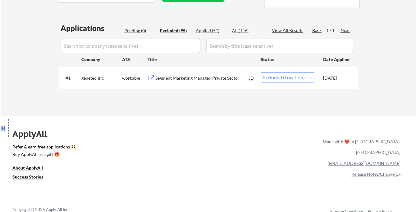
select select ""excluded__salary_""
select select ""excluded""
select select ""excluded__expired_""
select select ""excluded__bad_match_""
select select ""excluded__salary_""
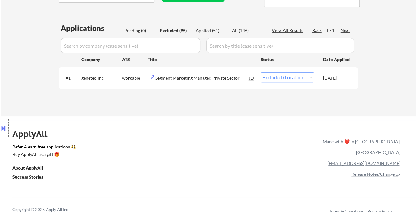
select select ""excluded__expired_""
select select ""excluded__salary_""
select select ""excluded__location_""
select select ""excluded""
select select ""excluded__expired_""
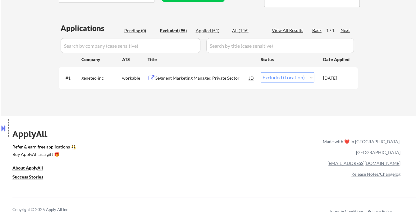
select select ""excluded__expired_""
select select ""excluded__bad_match_""
select select ""excluded__salary_""
select select ""excluded__expired_""
select select ""excluded__salary_""
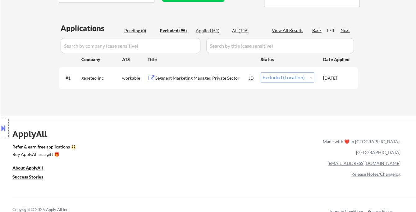
select select ""excluded__expired_""
select select ""excluded__salary_""
select select ""excluded__expired_""
select select ""excluded__salary_""
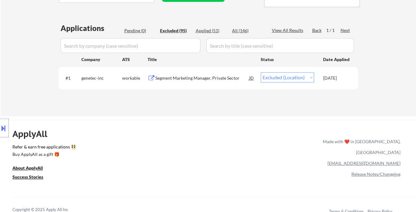
select select ""excluded__salary_""
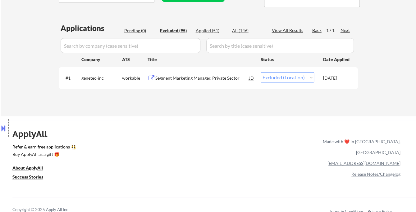
select select ""excluded__salary_""
select select ""excluded__expired_""
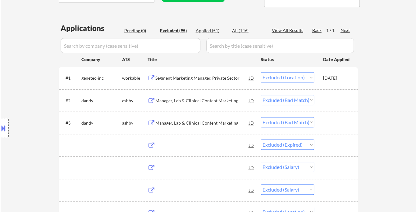
select select ""excluded__location_""
select select ""excluded__salary_""
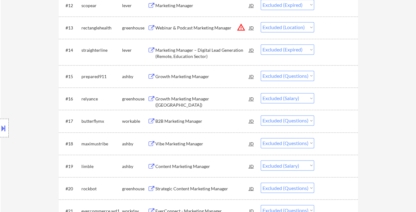
scroll to position [483, 0]
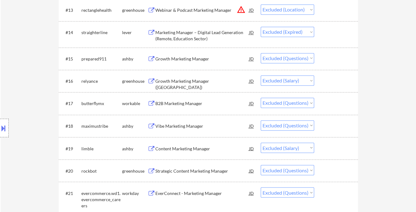
click at [184, 105] on div "B2B Marketing Manager" at bounding box center [202, 104] width 94 height 6
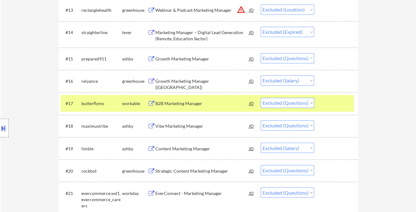
type textarea "Ramel [URL][DOMAIN_NAME]"
click at [294, 103] on select "Choose an option... Pending Applied Excluded (Questions) Excluded (Expired) Exc…" at bounding box center [287, 103] width 53 height 10
click at [261, 98] on select "Choose an option... Pending Applied Excluded (Questions) Excluded (Expired) Exc…" at bounding box center [287, 103] width 53 height 10
click at [194, 129] on div "Vibe Marketing Manager" at bounding box center [202, 125] width 94 height 11
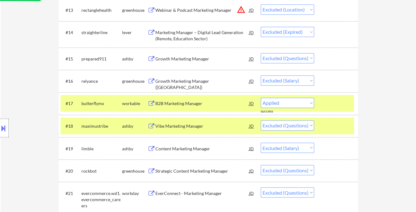
select select ""excluded""
select select ""excluded__salary_""
select select ""excluded""
select select ""excluded__location_""
select select ""excluded__salary_""
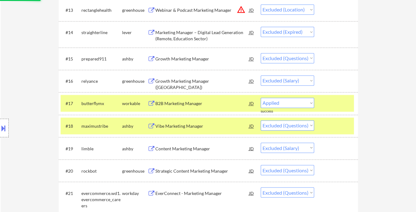
select select ""excluded__expired_""
select select ""excluded__location_""
select select ""excluded__salary_""
select select ""excluded""
select select ""excluded__expired_""
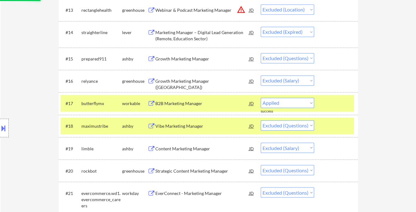
select select ""excluded__bad_match_""
select select ""excluded__salary_""
select select ""excluded""
select select ""excluded__location_""
select select ""excluded__salary_""
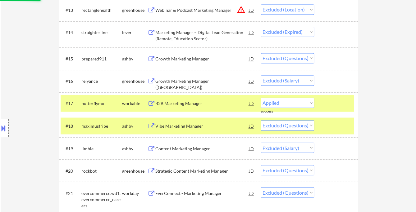
select select ""excluded__expired_""
select select ""excluded__bad_match_""
select select ""excluded__expired_""
select select ""excluded__location_""
select select ""excluded""
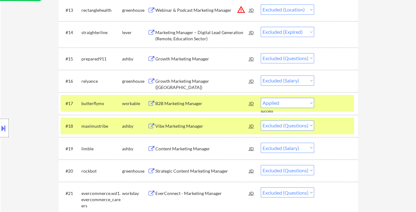
select select ""excluded__salary_""
select select ""excluded__expired_""
select select ""excluded__salary_""
select select ""excluded__location_""
select select ""excluded__expired_""
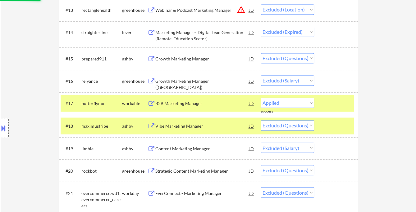
select select ""excluded__salary_""
select select ""excluded__expired_""
select select ""excluded__bad_match_""
select select ""excluded__expired_""
select select ""excluded__bad_match_""
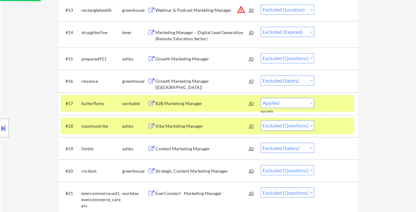
select select ""excluded__expired_""
select select ""excluded__bad_match_""
select select ""excluded""
select select ""excluded__bad_match_""
select select ""excluded__location_""
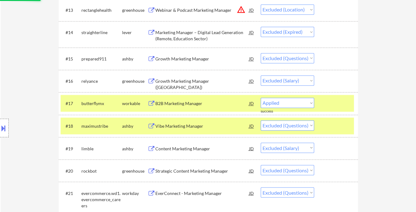
select select ""excluded__expired_""
select select ""excluded""
select select ""excluded__location_""
select select ""excluded""
select select ""excluded__salary_""
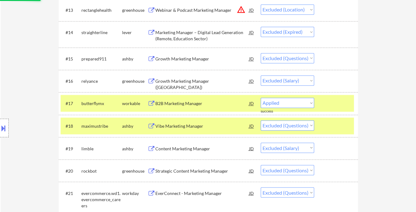
select select ""excluded""
select select ""excluded__expired_""
select select ""excluded__bad_match_""
select select ""excluded__salary_""
select select ""excluded__expired_""
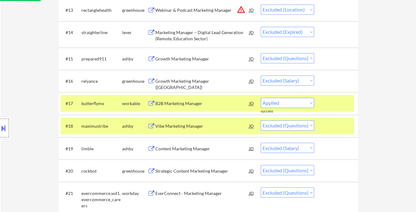
select select ""excluded__salary_""
select select ""excluded__location_""
select select ""excluded""
select select ""excluded__expired_""
select select ""excluded__bad_match_""
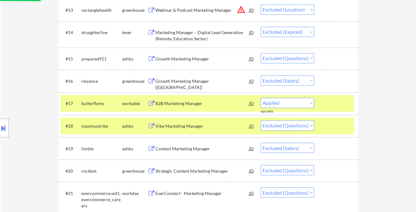
select select ""excluded__salary_""
select select ""excluded__expired_""
select select ""excluded__salary_""
select select ""excluded__expired_""
select select ""excluded__salary_""
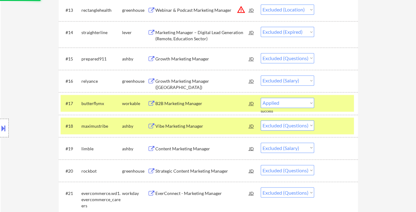
select select ""excluded__expired_""
select select ""excluded__salary_""
select select ""excluded__expired_""
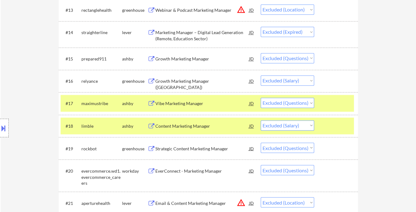
drag, startPoint x: 290, startPoint y: 104, endPoint x: 296, endPoint y: 107, distance: 6.9
click at [290, 104] on select "Choose an option... Pending Applied Excluded (Questions) Excluded (Expired) Exc…" at bounding box center [287, 103] width 53 height 10
select select ""excluded__other_""
click at [261, 98] on select "Choose an option... Pending Applied Excluded (Questions) Excluded (Expired) Exc…" at bounding box center [287, 103] width 53 height 10
click at [202, 129] on div "Content Marketing Manager" at bounding box center [202, 125] width 94 height 11
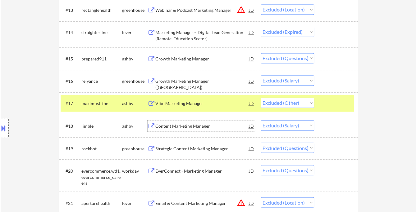
click div "Strategic Content Marketing Manager"
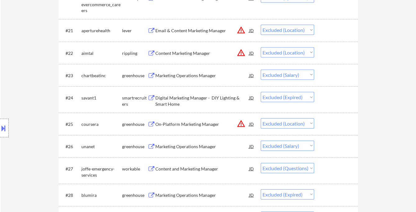
scroll to position [690, 0]
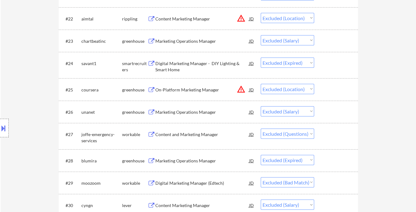
click div "Content and Marketing Manager"
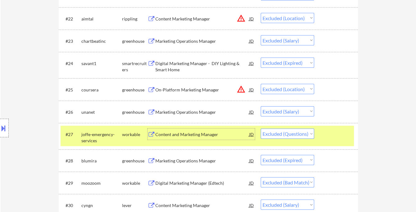
click select "Choose an option... Pending Applied Excluded (Questions) Excluded (Expired) Exc…"
select select ""excluded__expired_""
click select "Choose an option... Pending Applied Excluded (Questions) Excluded (Expired) Exc…"
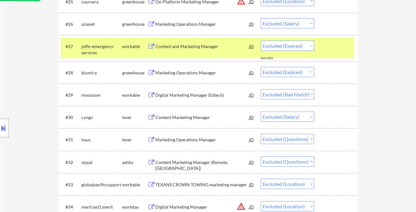
scroll to position [793, 0]
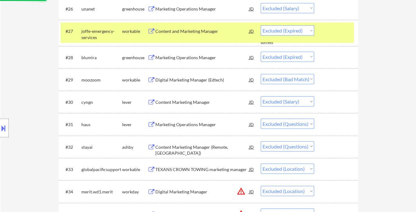
click div "Marketing Operations Manager"
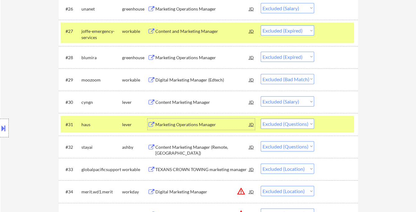
click div "Marketing Operations Manager"
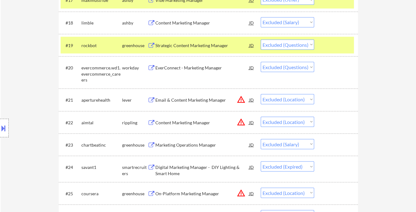
scroll to position [812, 0]
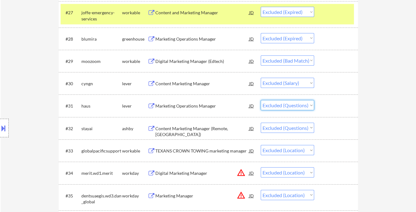
click select "Choose an option... Pending Applied Excluded (Questions) Excluded (Expired) Exc…"
click div "Content Marketing Manager (Remote, [GEOGRAPHIC_DATA])"
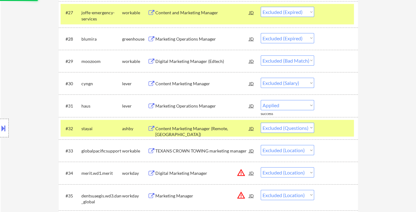
select select ""excluded""
select select ""excluded__location_""
select select ""excluded__salary_""
select select ""excluded__expired_""
select select ""excluded__bad_match_""
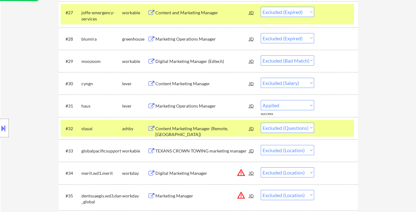
select select ""excluded__expired_""
select select ""excluded__location_""
select select ""excluded""
select select ""excluded__salary_""
select select ""excluded__expired_""
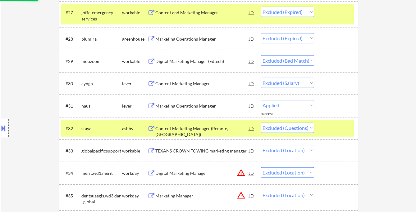
select select ""excluded__salary_""
select select ""excluded__location_""
select select ""excluded__expired_""
select select ""excluded__salary_""
select select ""excluded__expired_""
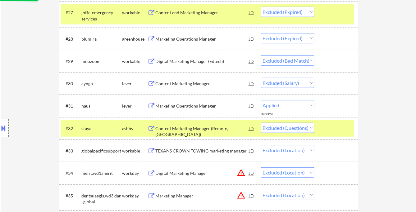
select select ""excluded__bad_match_""
select select ""excluded__expired_""
select select ""excluded__bad_match_""
select select ""excluded__expired_""
select select ""excluded__bad_match_""
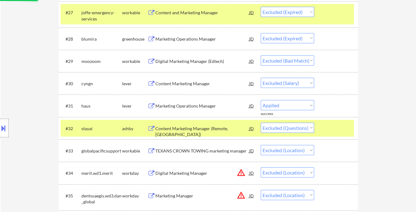
select select ""excluded""
select select ""excluded__bad_match_""
select select ""excluded__location_""
select select ""excluded__expired_""
select select ""excluded""
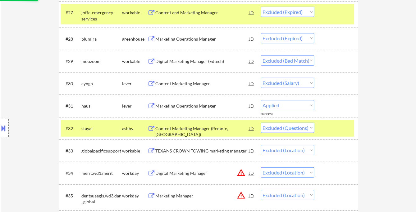
select select ""excluded__location_""
select select ""excluded""
select select ""excluded__salary_""
select select ""excluded""
select select ""excluded__expired_""
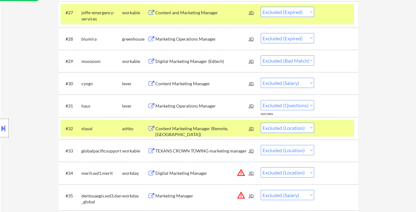
select select ""excluded__bad_match_""
select select ""excluded__salary_""
select select ""excluded__expired_""
select select ""excluded__salary_""
select select ""excluded__location_""
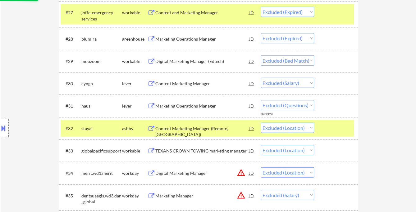
select select ""excluded""
select select ""excluded__expired_""
select select ""excluded__bad_match_""
select select ""excluded__salary_""
select select ""excluded__expired_""
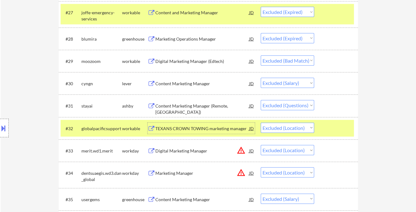
click div "Content Marketing Manager (Remote, [GEOGRAPHIC_DATA])"
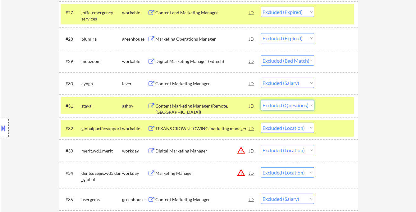
click select "Choose an option... Pending Applied Excluded (Questions) Excluded (Expired) Exc…"
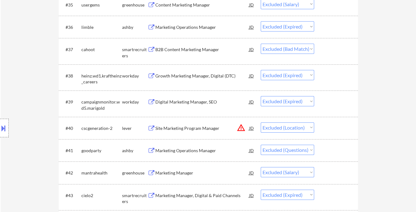
scroll to position [1019, 0]
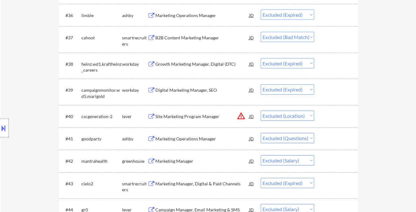
click div "Marketing Operations Manager"
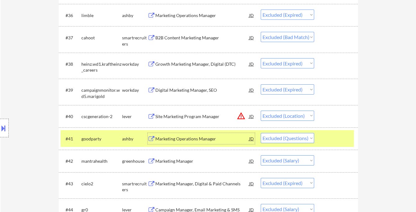
click div "Marketing Operations Manager"
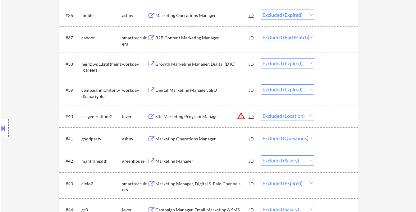
click select "Choose an option... Pending Applied Excluded (Questions) Excluded (Expired) Exc…"
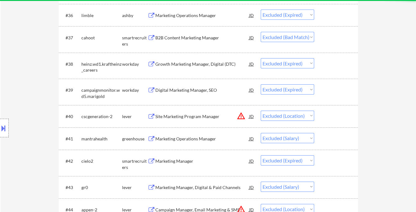
click div "← Return to /applysquad Mailslurp Inbox Job Search Builder [PERSON_NAME] User E…"
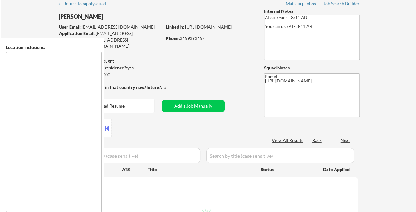
scroll to position [69, 0]
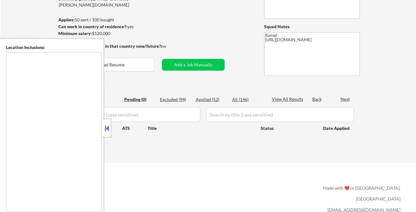
type textarea "remote"
click at [208, 98] on div "Applied (52)" at bounding box center [211, 100] width 31 height 6
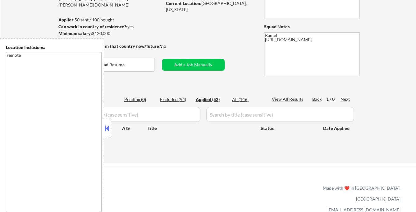
click at [107, 130] on button at bounding box center [106, 128] width 7 height 9
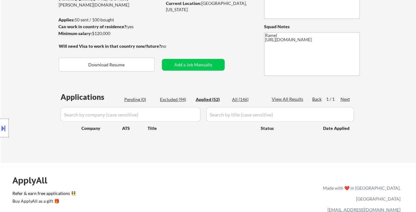
select select ""applied""
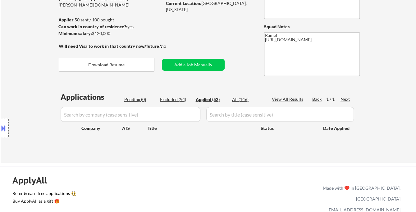
select select ""applied""
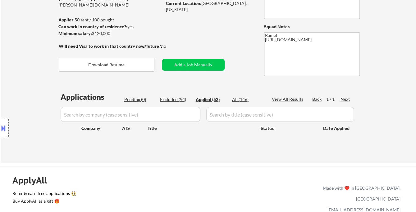
select select ""applied""
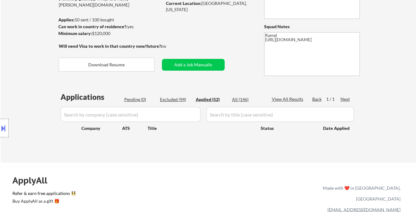
select select ""applied""
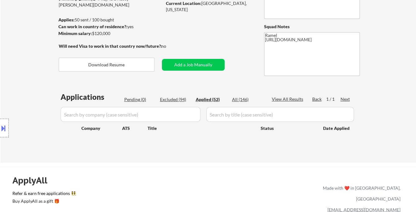
select select ""applied""
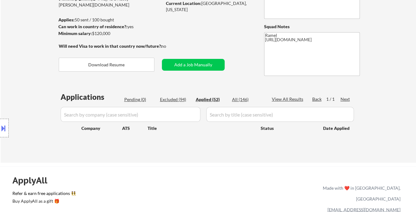
select select ""applied""
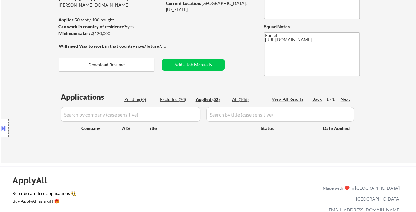
select select ""applied""
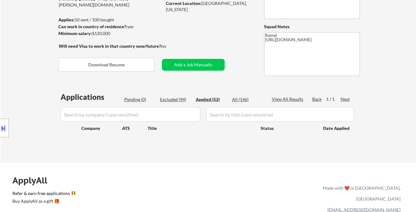
select select ""applied""
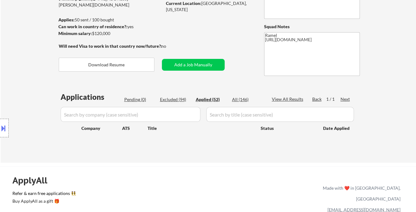
select select ""applied""
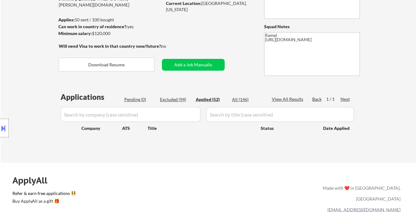
select select ""applied""
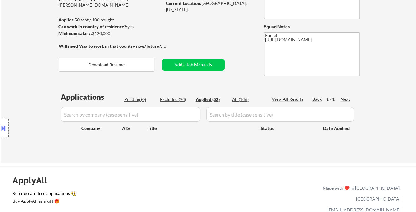
select select ""applied""
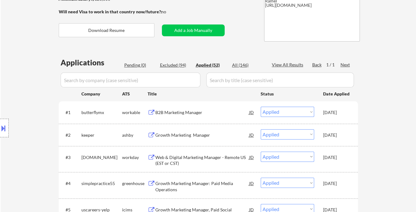
scroll to position [0, 0]
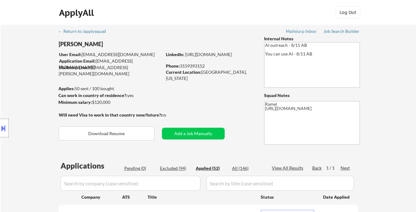
select select ""applied""
